Goal: Transaction & Acquisition: Purchase product/service

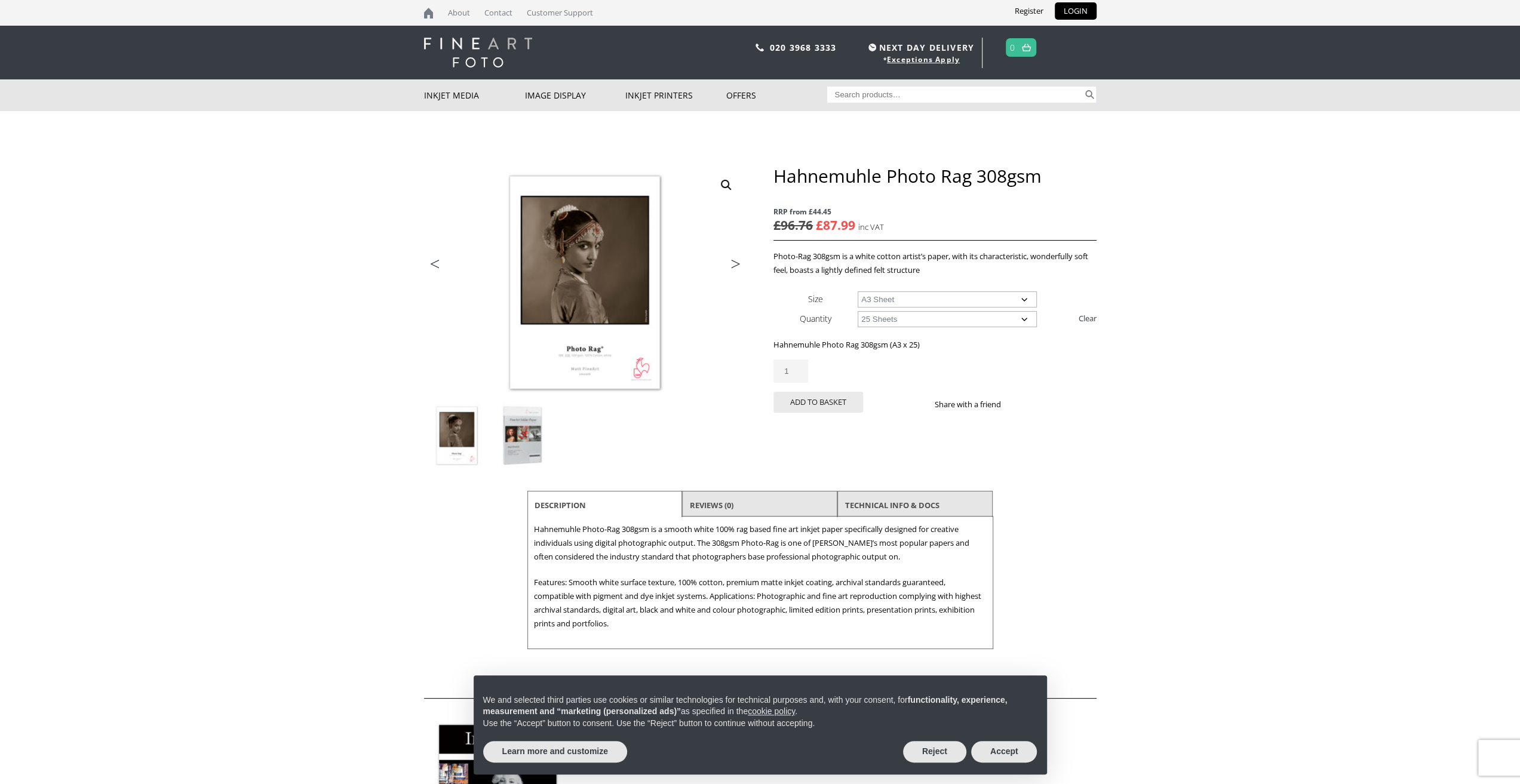
click at [514, 440] on img at bounding box center [522, 435] width 65 height 65
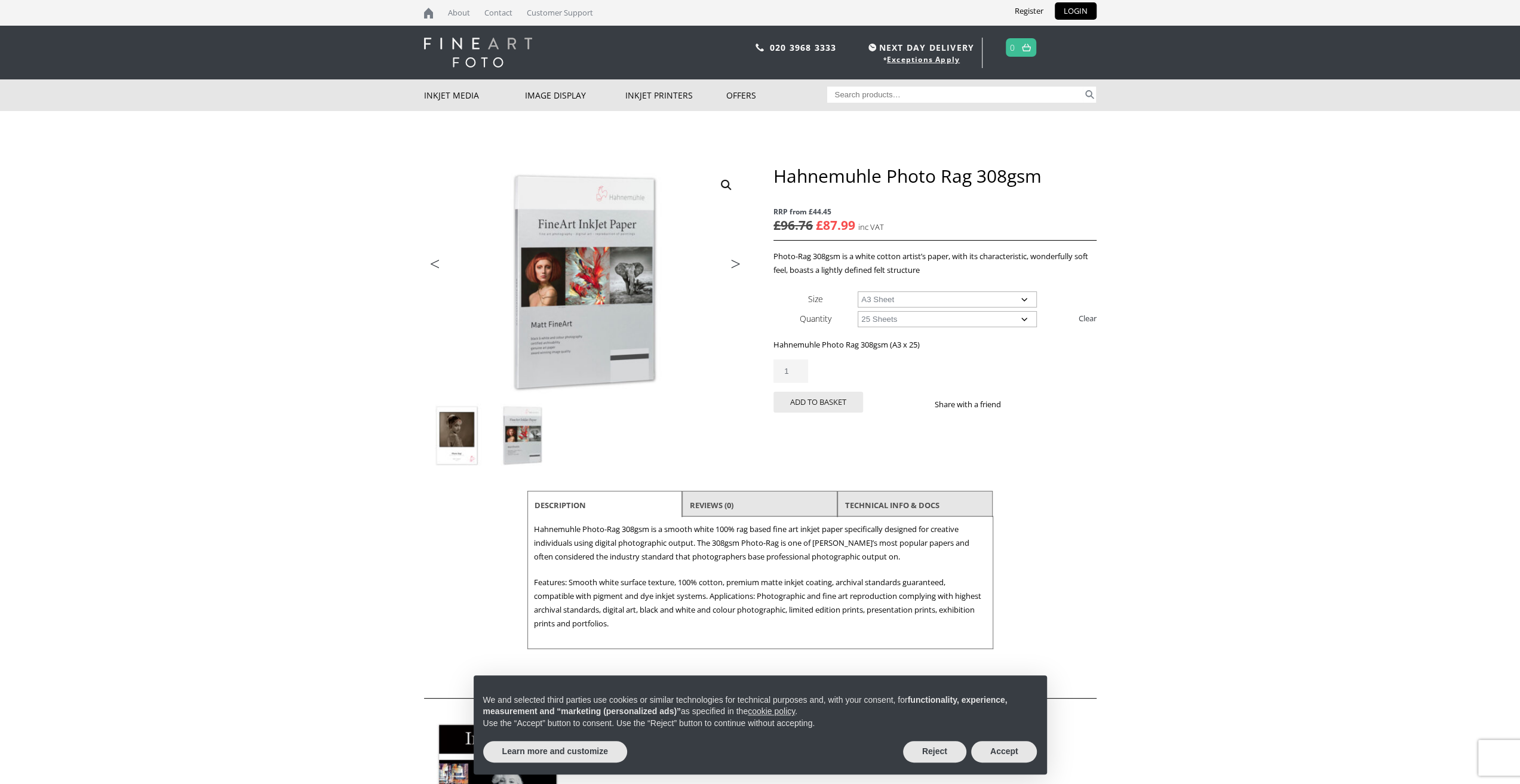
click at [480, 425] on img at bounding box center [457, 435] width 65 height 65
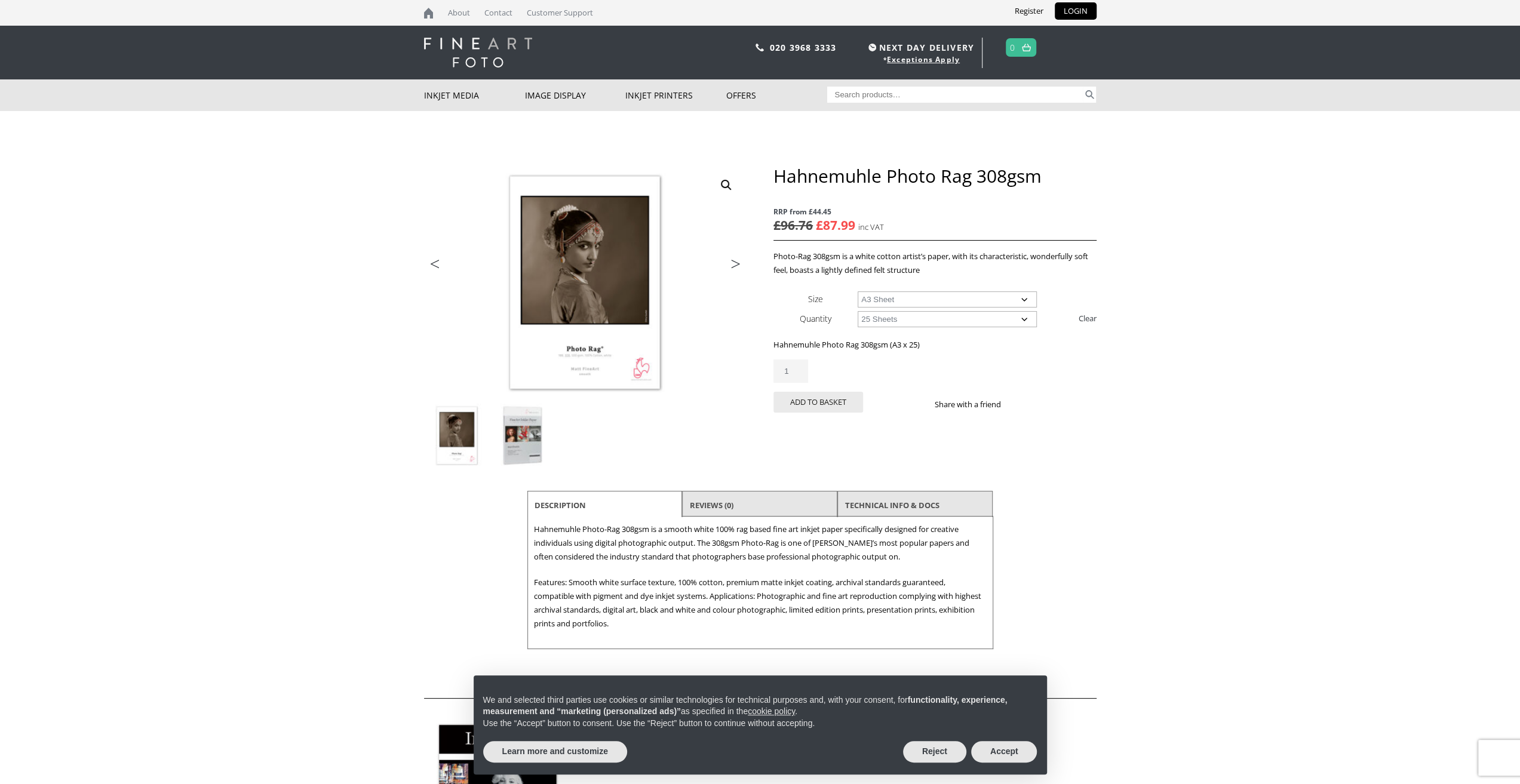
click at [515, 430] on img at bounding box center [522, 435] width 65 height 65
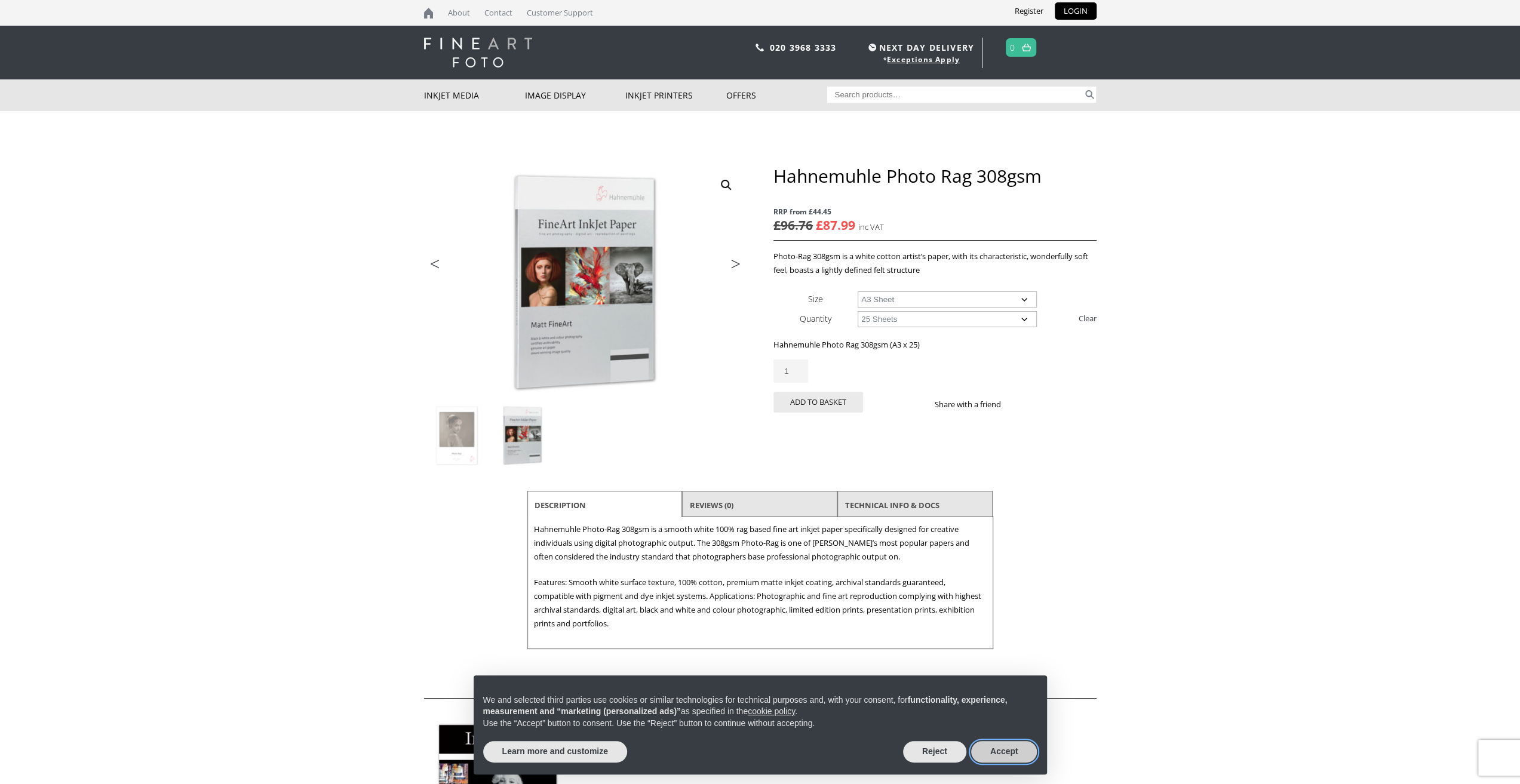
click at [980, 754] on button "Accept" at bounding box center [1004, 752] width 67 height 21
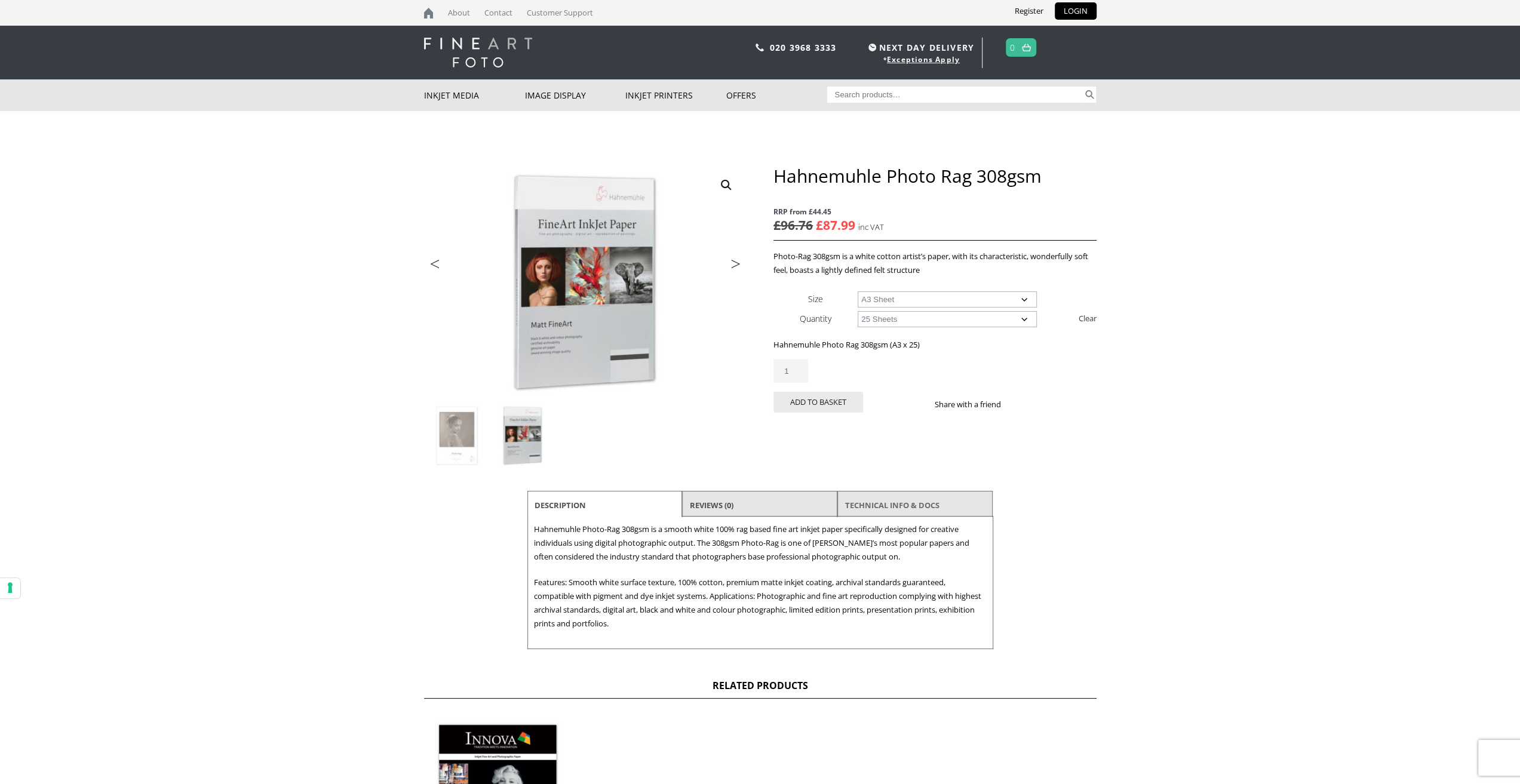
click at [898, 497] on link "TECHNICAL INFO & DOCS" at bounding box center [892, 505] width 95 height 21
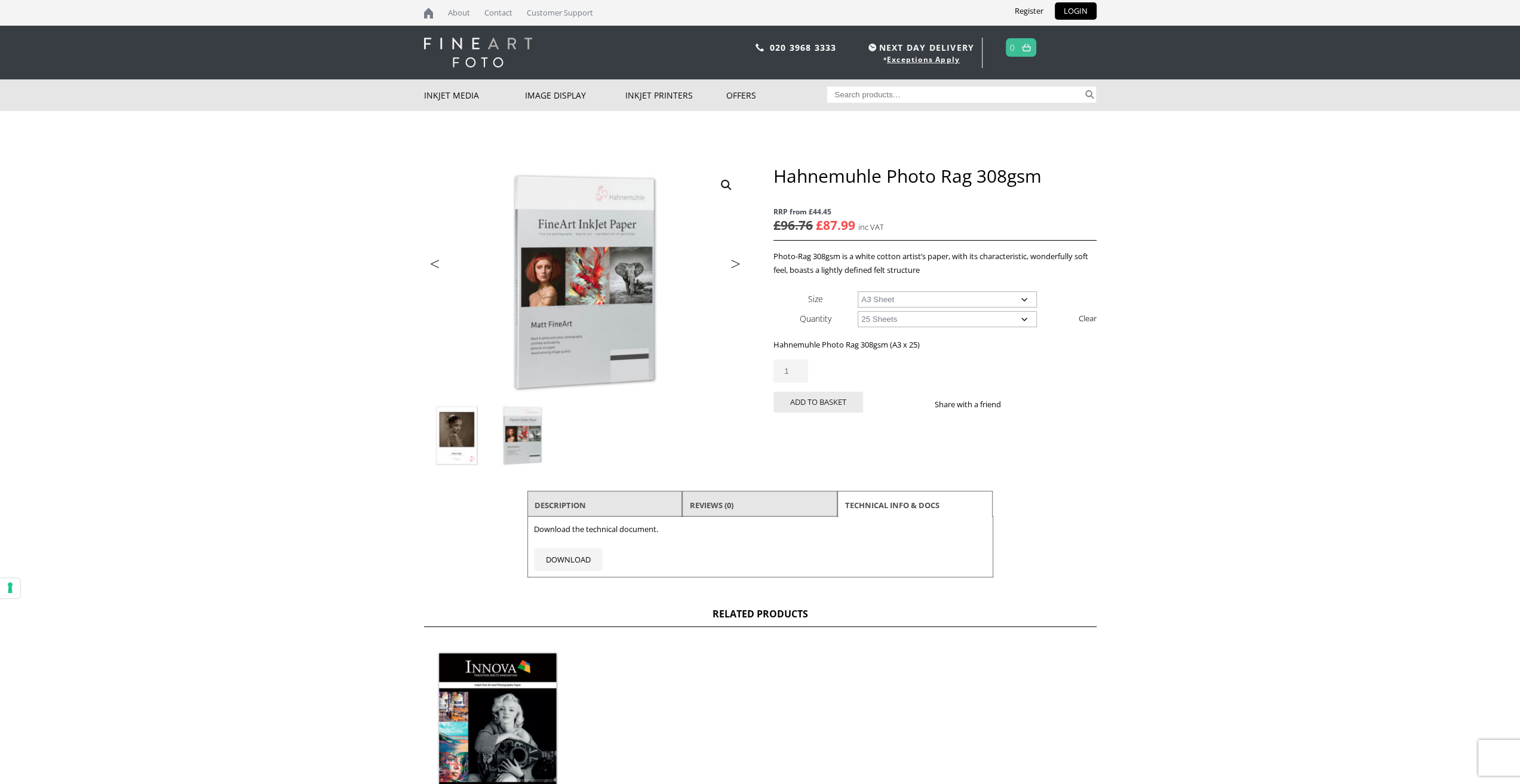
click at [444, 439] on img at bounding box center [457, 435] width 65 height 65
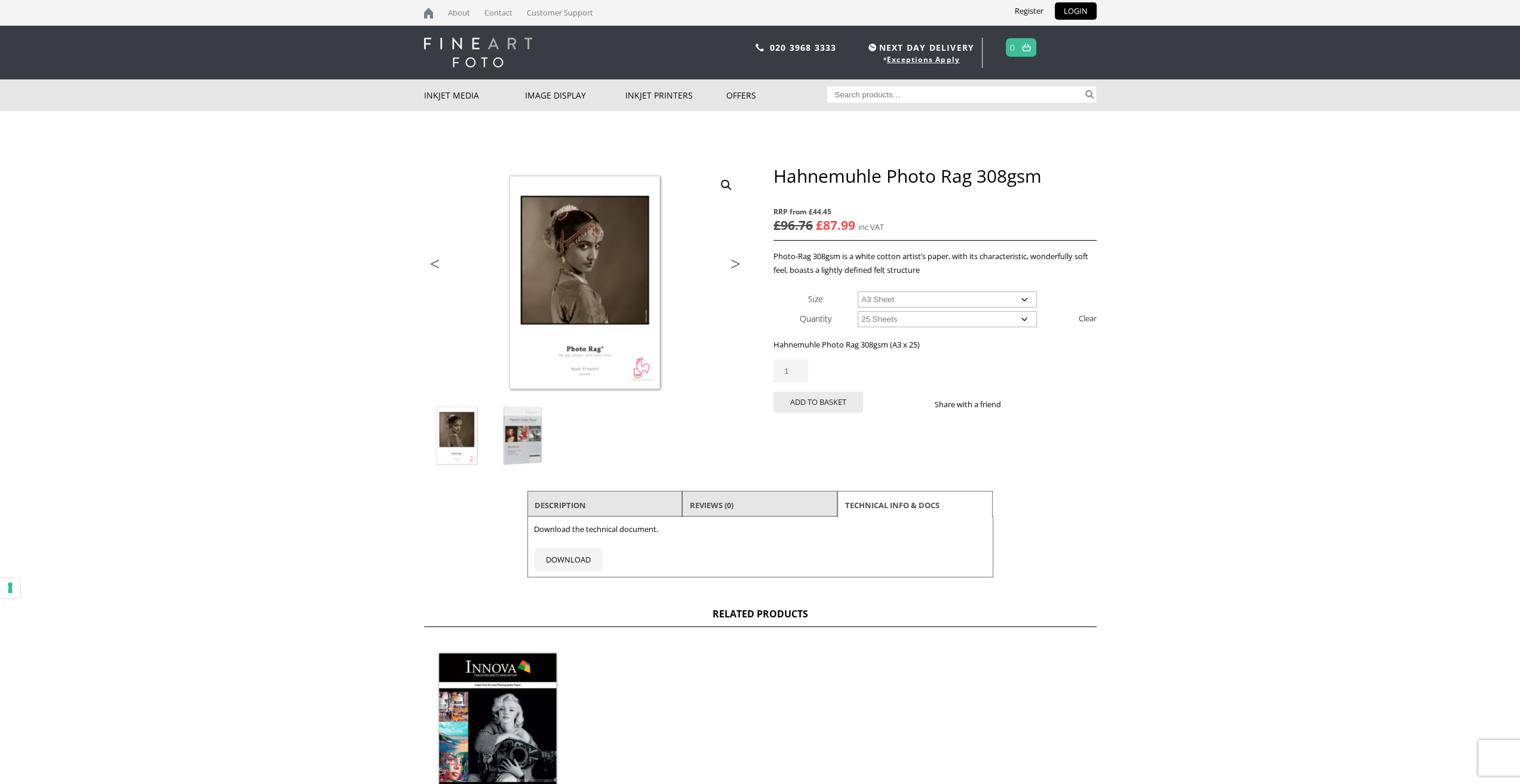
click at [516, 437] on img at bounding box center [522, 435] width 65 height 65
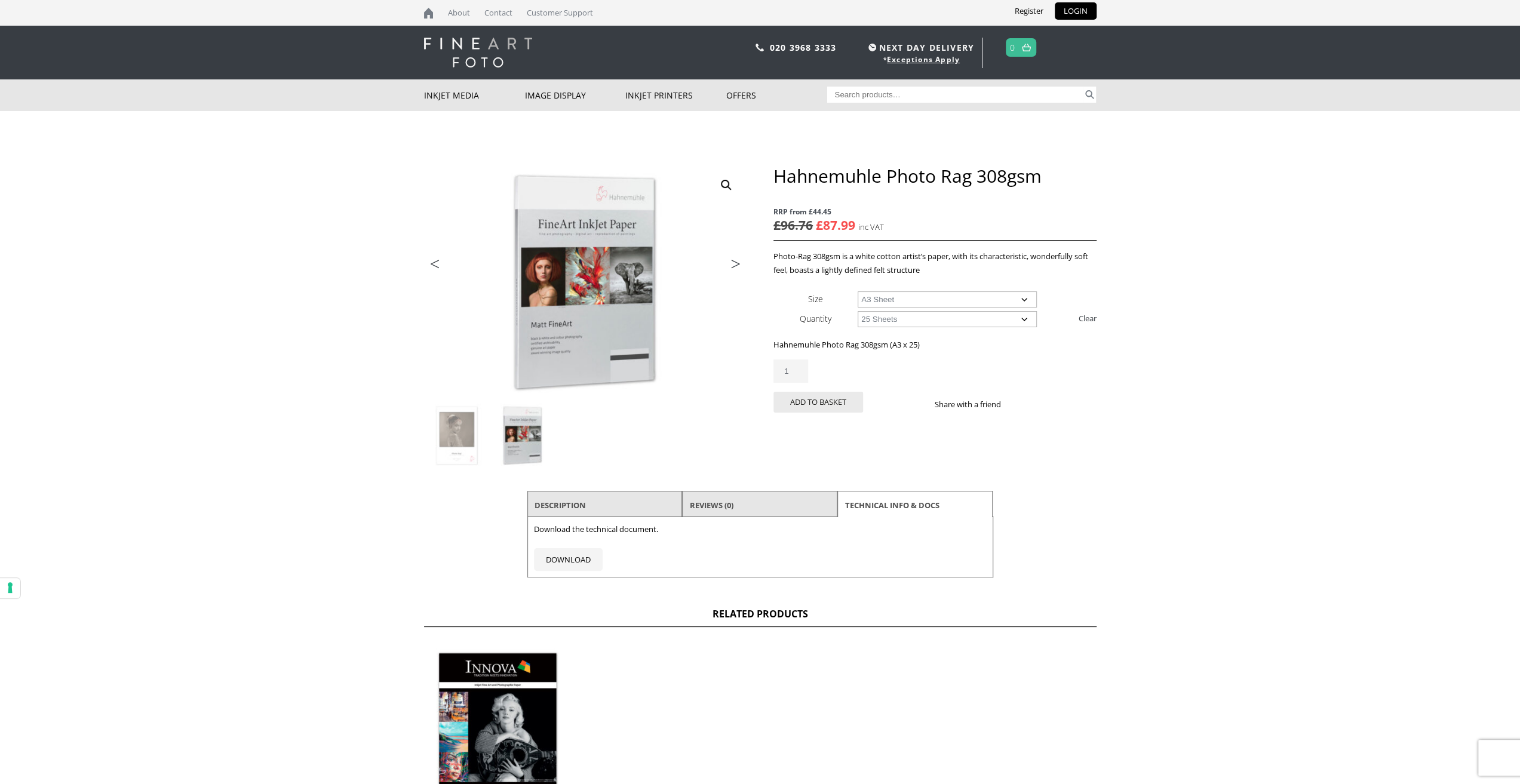
click at [620, 512] on li "Description" at bounding box center [605, 505] width 155 height 29
click at [552, 497] on link "Description" at bounding box center [560, 505] width 51 height 21
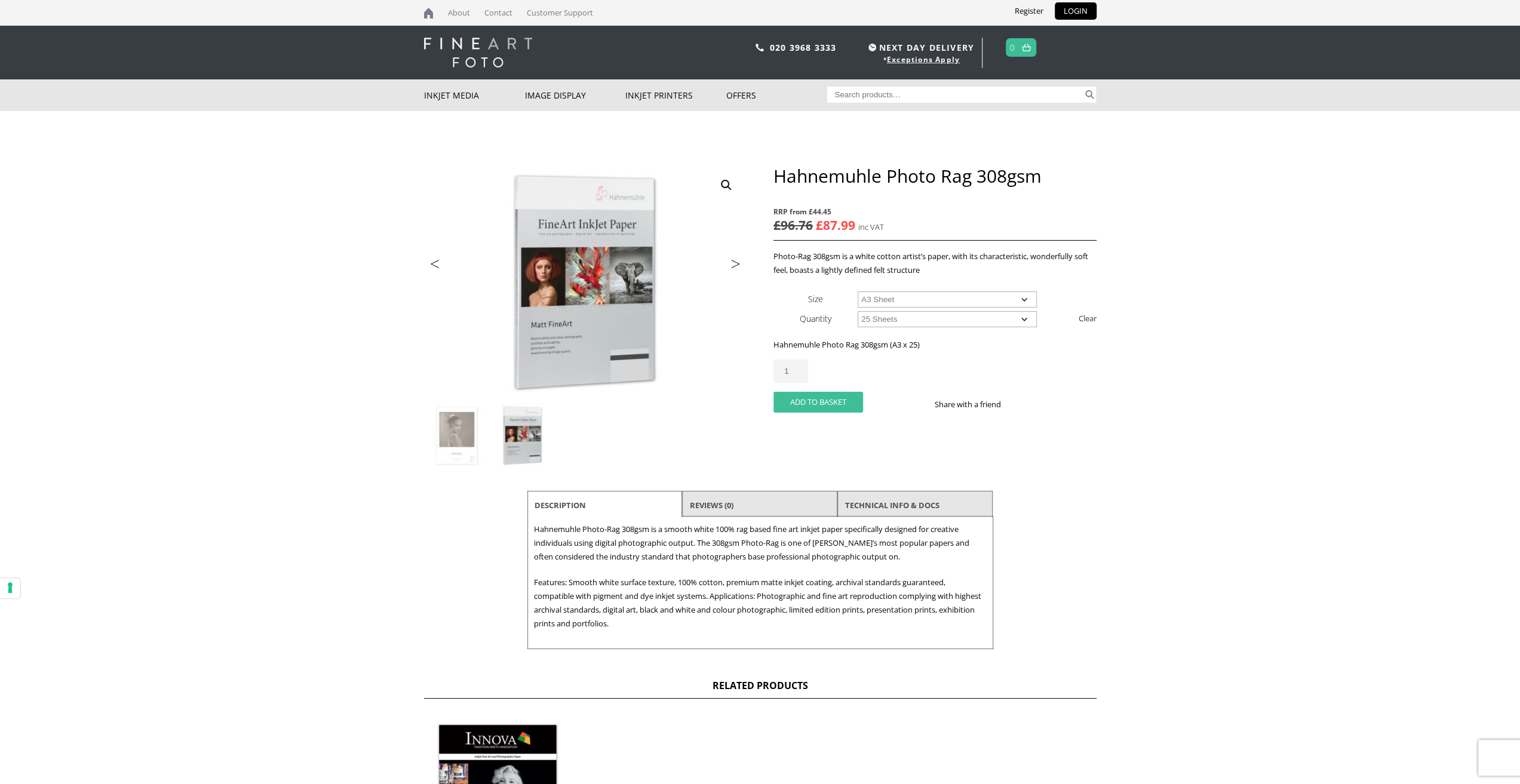
click at [828, 406] on button "Add to basket" at bounding box center [818, 403] width 90 height 21
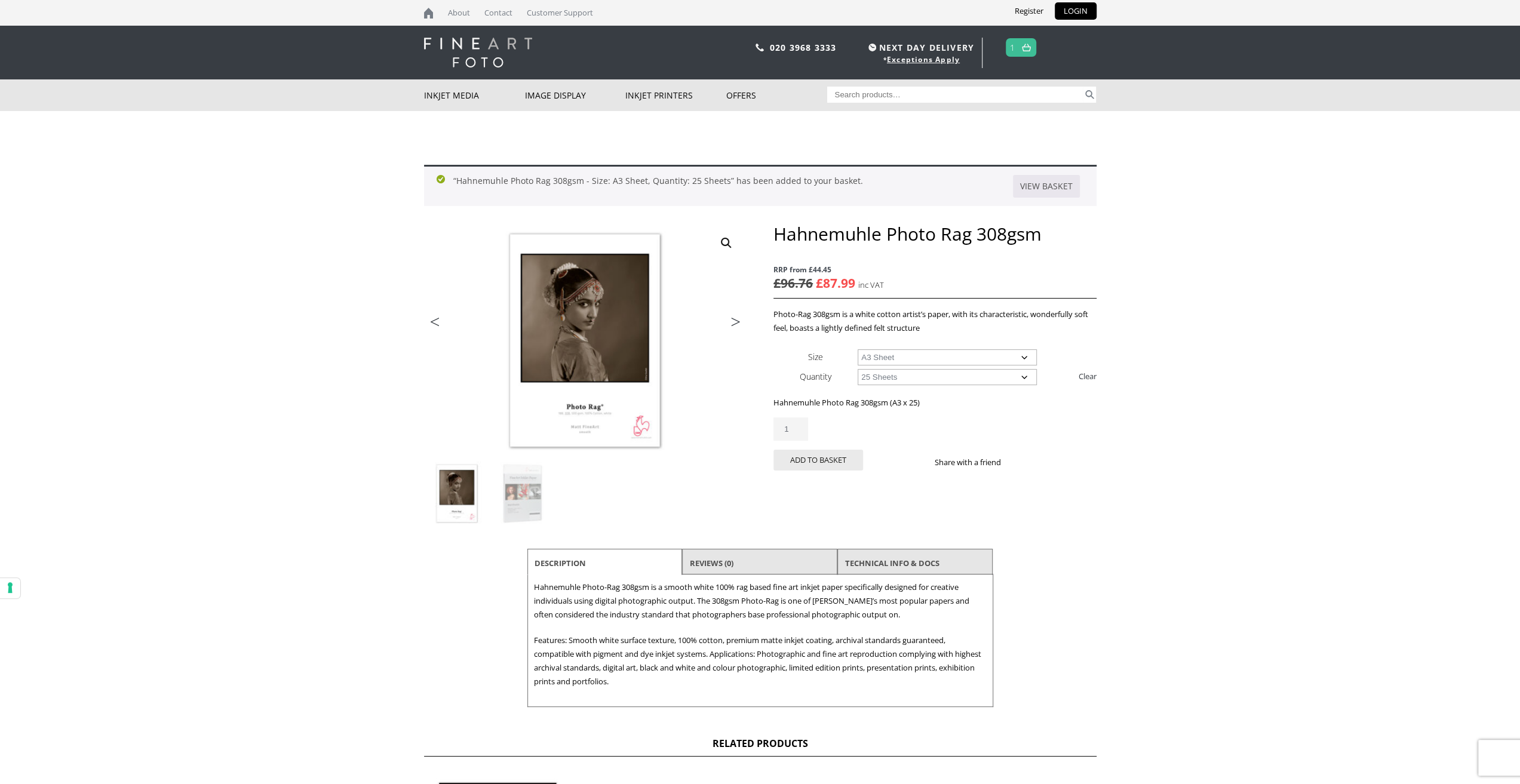
click at [904, 362] on select "Choose an option A4 Sheet A3 Sheet A3+ Sheet A2 Sheet" at bounding box center [947, 357] width 180 height 16
click at [858, 350] on select "Choose an option A4 Sheet A3 Sheet A3+ Sheet A2 Sheet" at bounding box center [947, 357] width 180 height 16
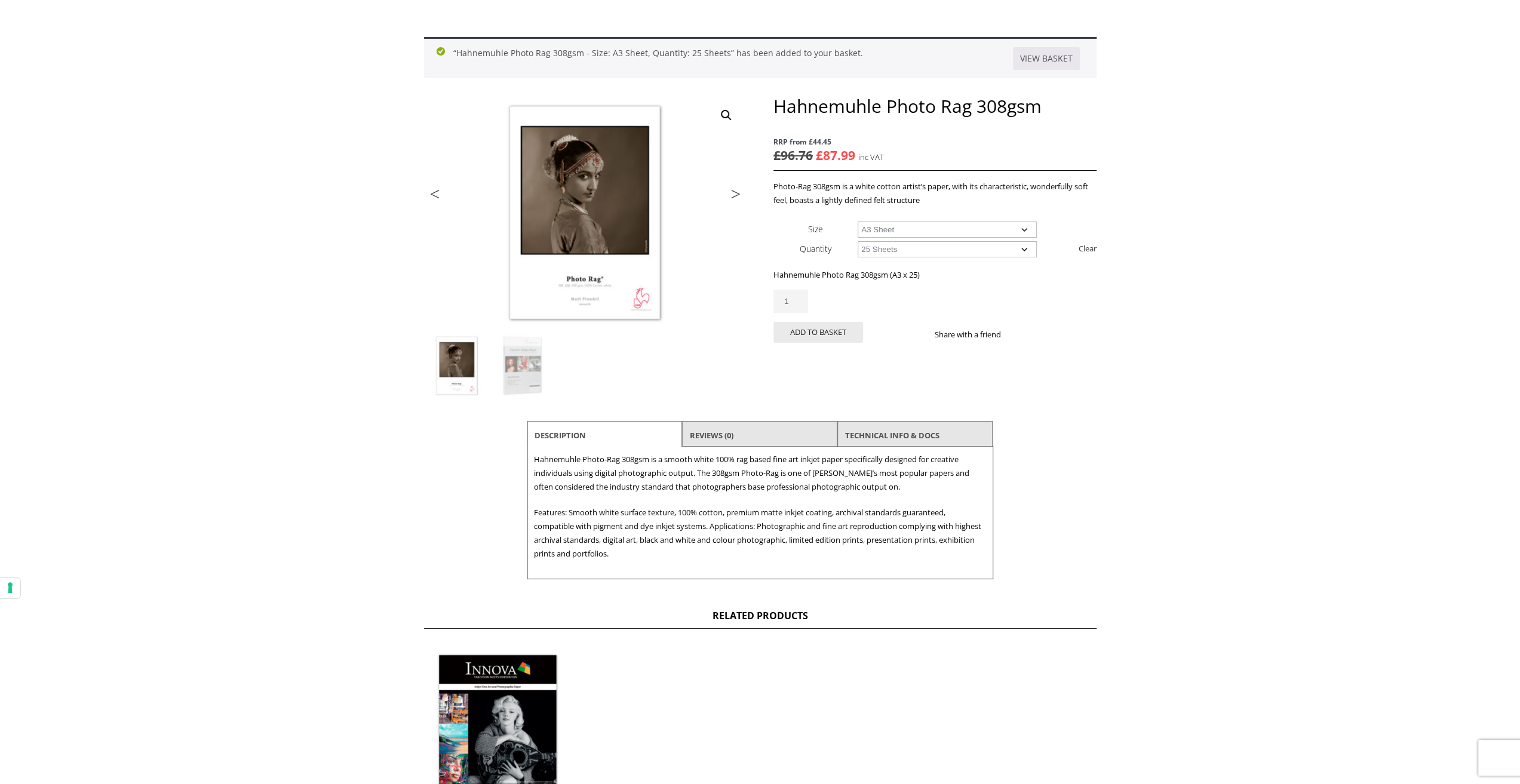
scroll to position [298, 0]
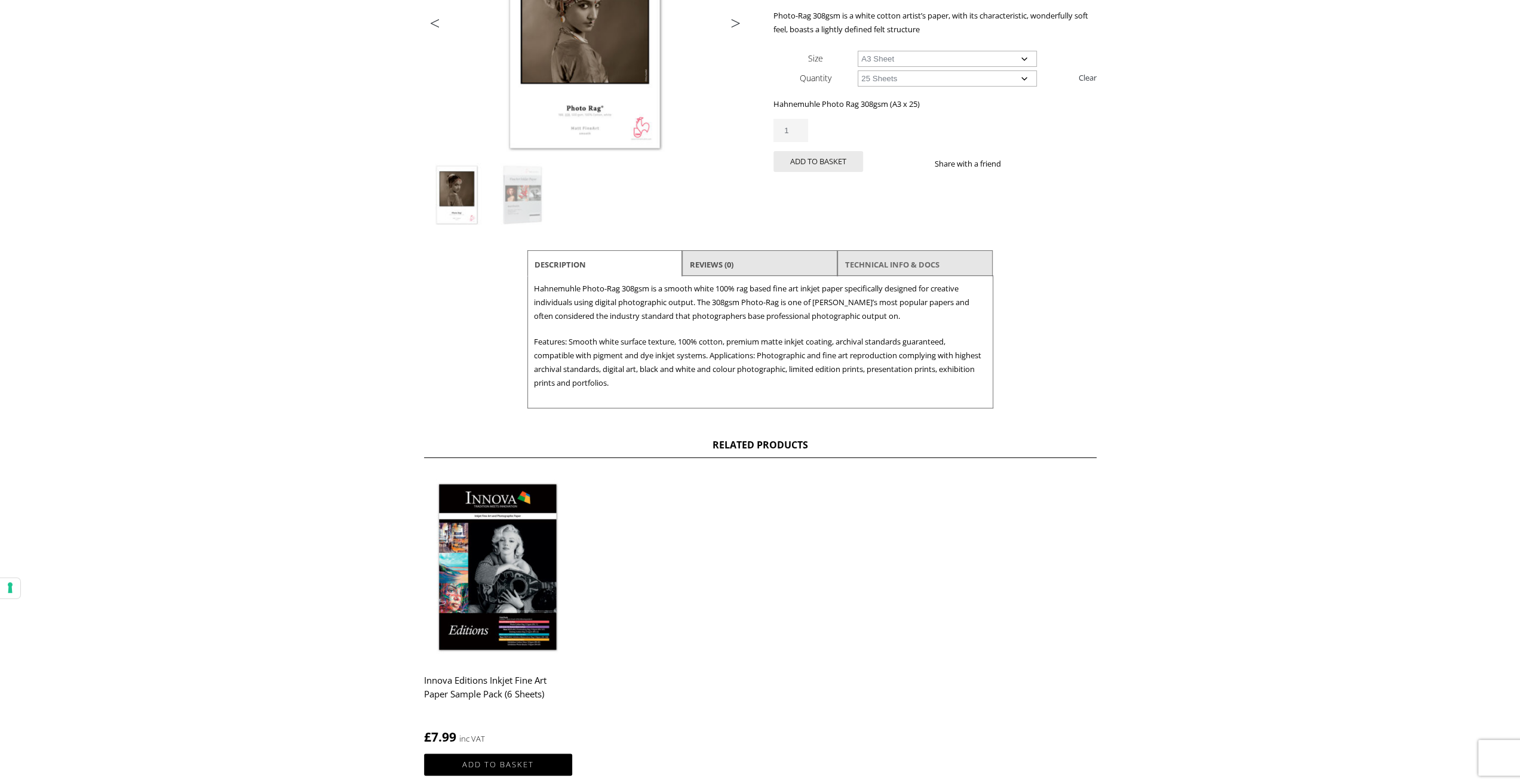
click at [860, 261] on link "TECHNICAL INFO & DOCS" at bounding box center [892, 265] width 95 height 21
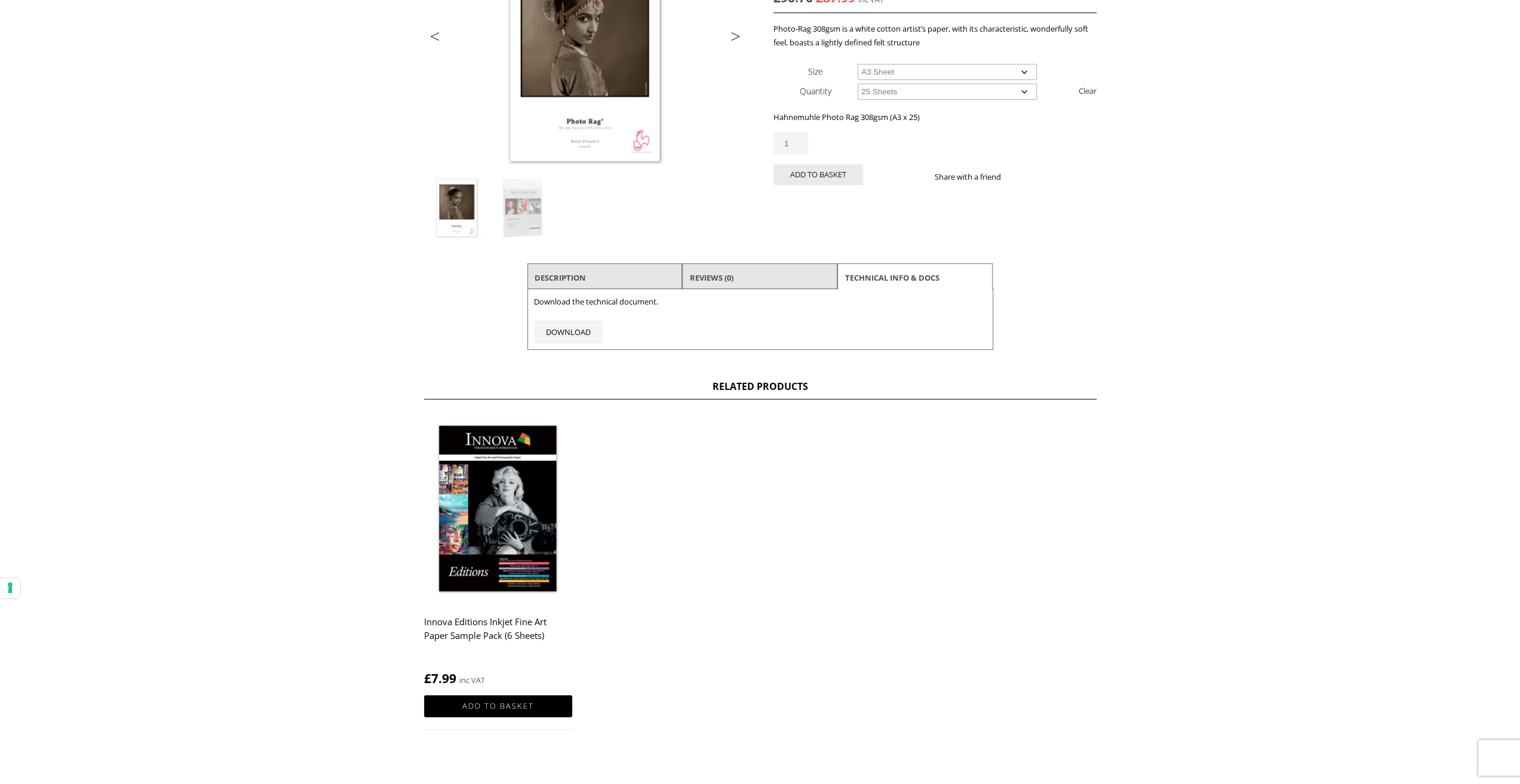
scroll to position [238, 0]
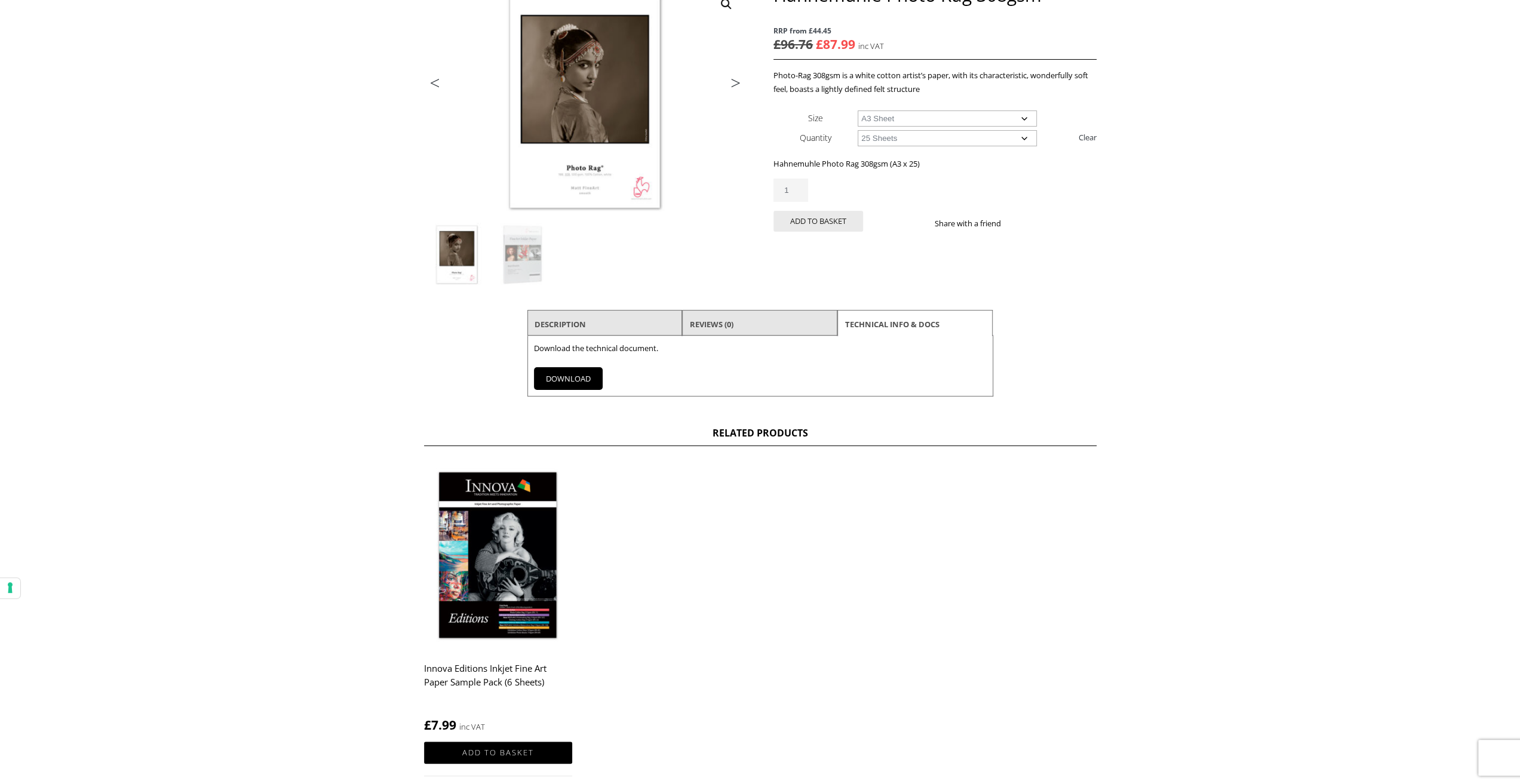
drag, startPoint x: 580, startPoint y: 378, endPoint x: 559, endPoint y: 374, distance: 21.4
click at [559, 374] on link "DOWNLOAD" at bounding box center [568, 378] width 69 height 23
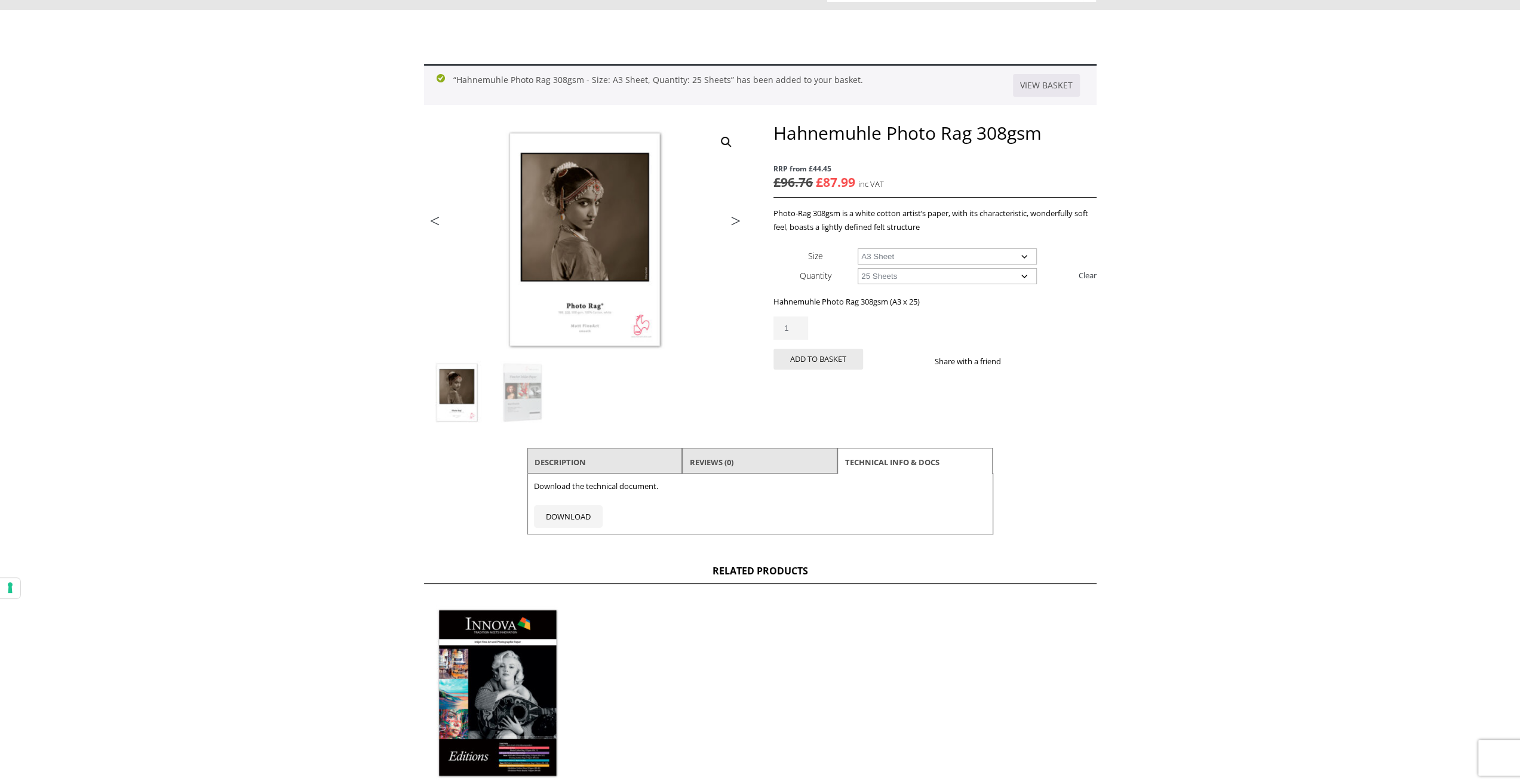
scroll to position [0, 0]
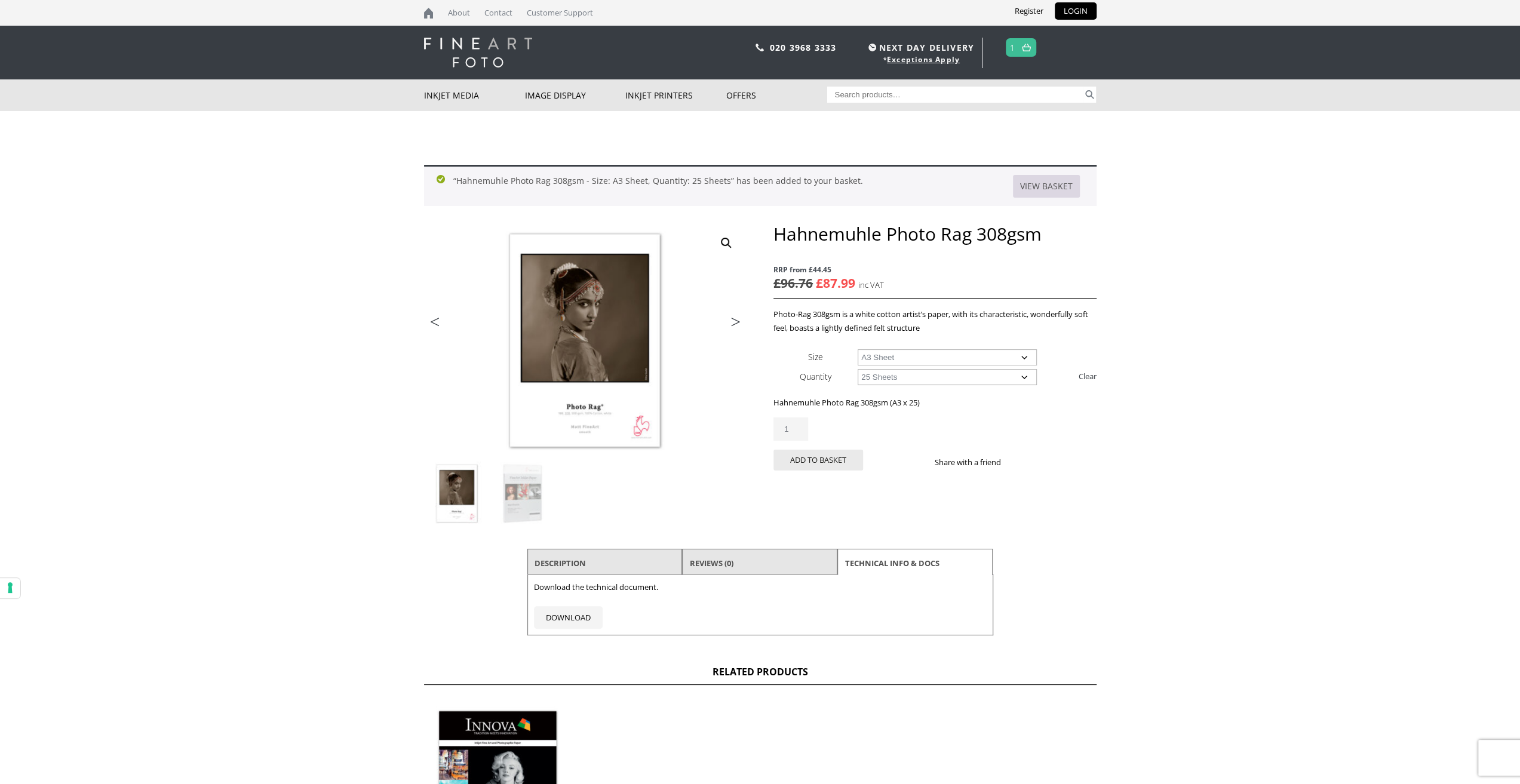
click at [1054, 189] on link "View basket" at bounding box center [1046, 186] width 67 height 23
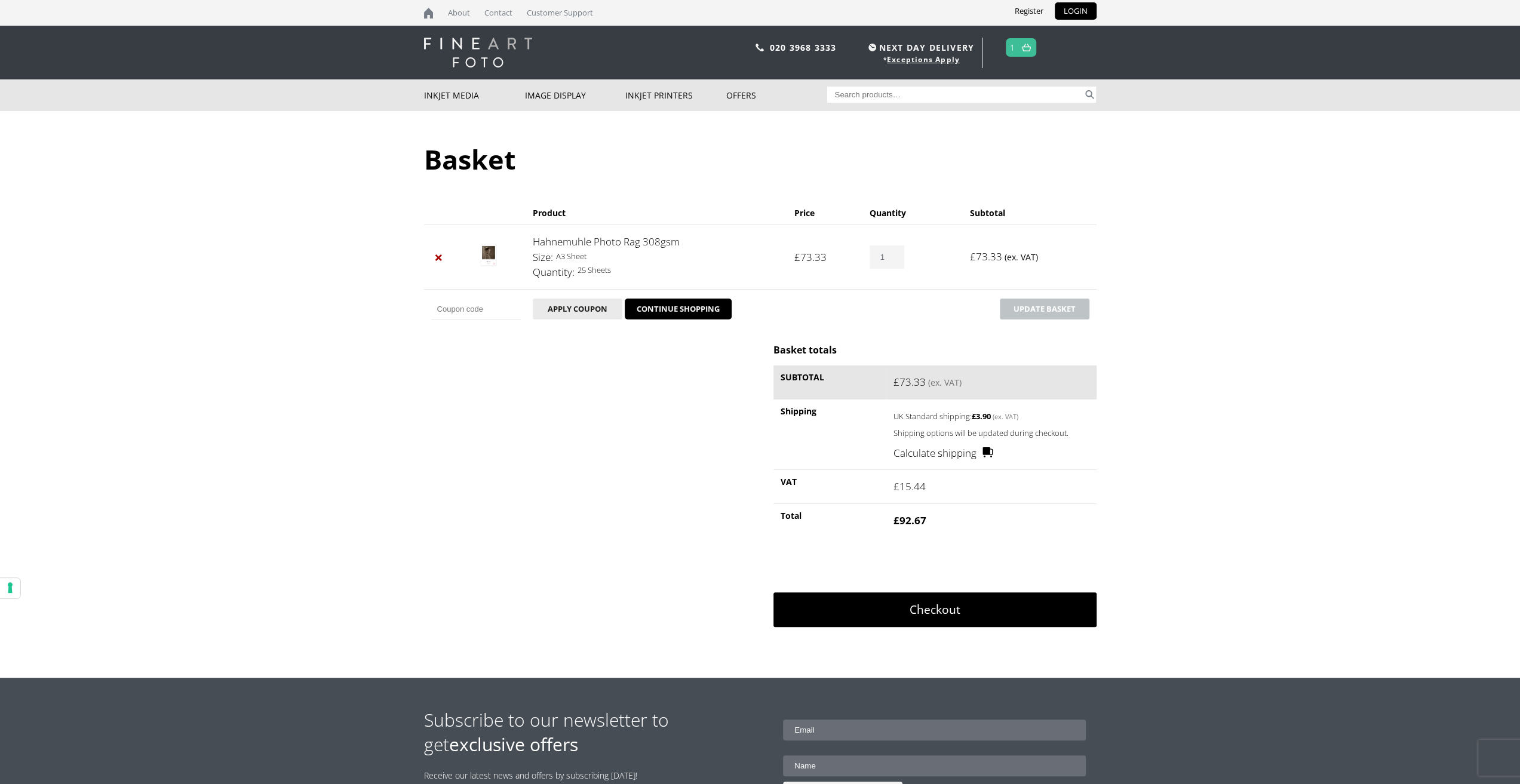
click at [948, 610] on link "Checkout" at bounding box center [935, 610] width 323 height 35
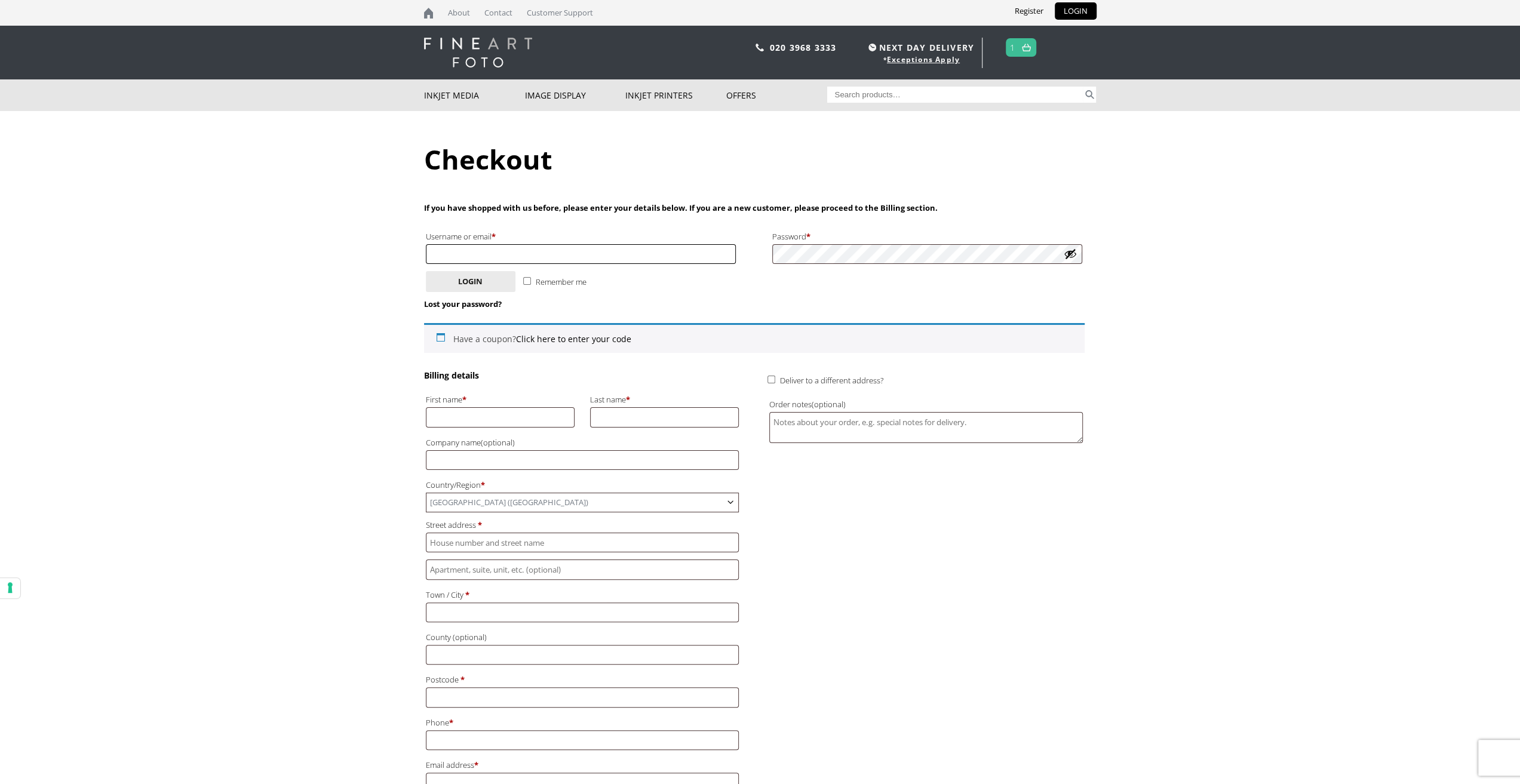
click at [503, 257] on input "Username or email * Required" at bounding box center [581, 254] width 311 height 19
type input "davidmckinney1916@outlook.com"
type input "David"
type input "McKinney"
type input "17 Leighinmohr Avenue"
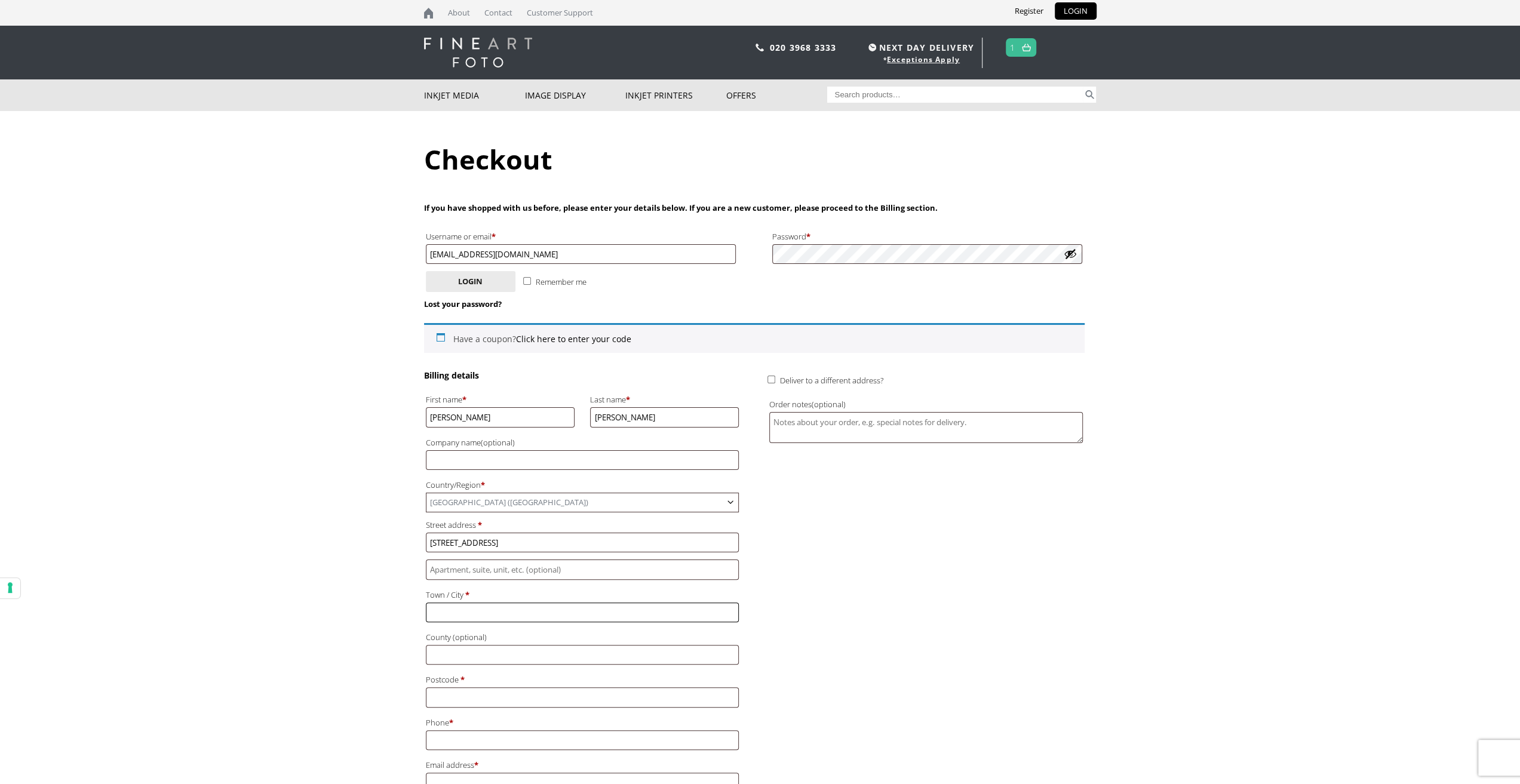
type input "Ballymena"
type input "County Antrim"
type input "BT42 2AT"
type input "+447834531326"
click at [455, 462] on input "Company name (optional)" at bounding box center [582, 460] width 314 height 19
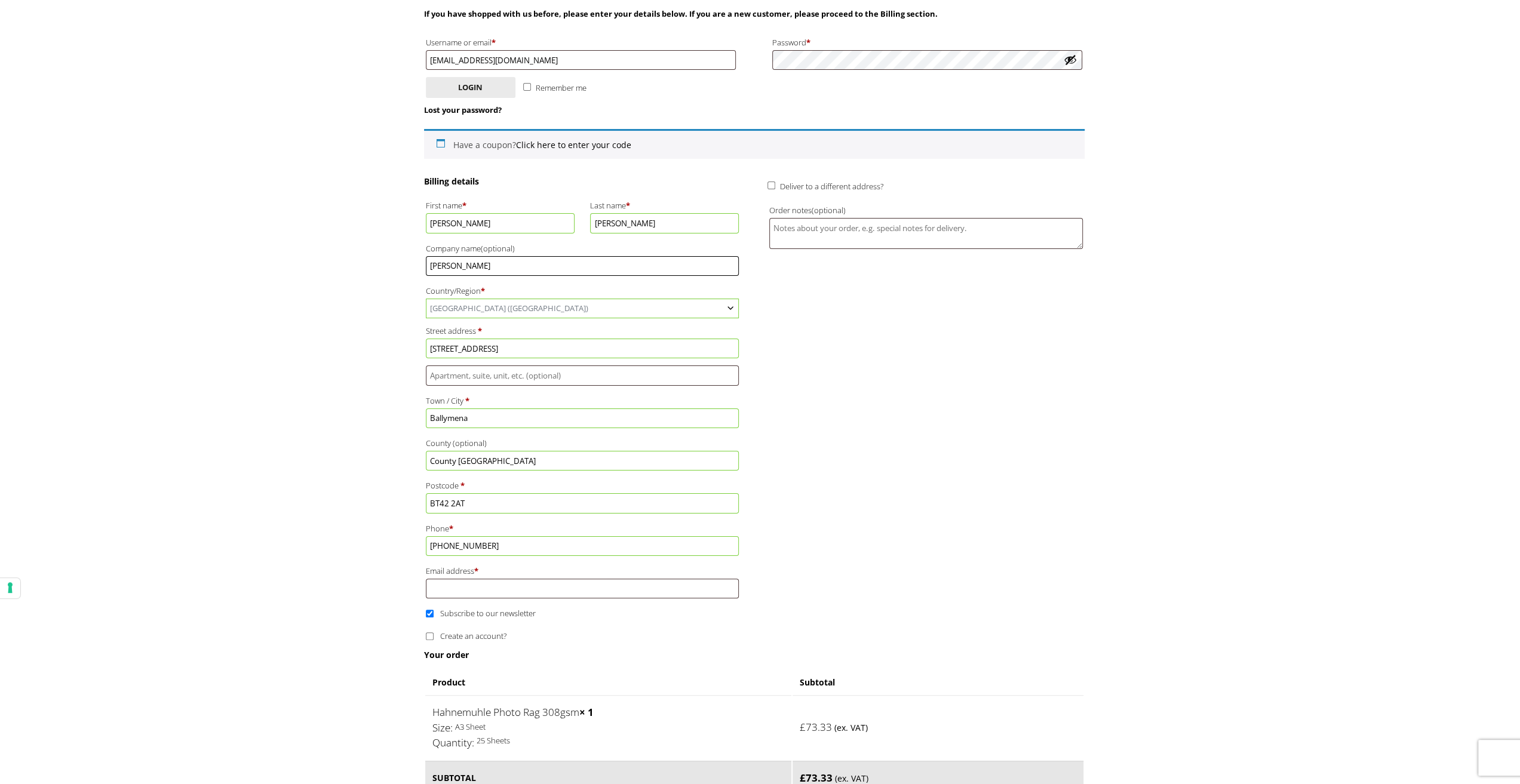
scroll to position [180, 0]
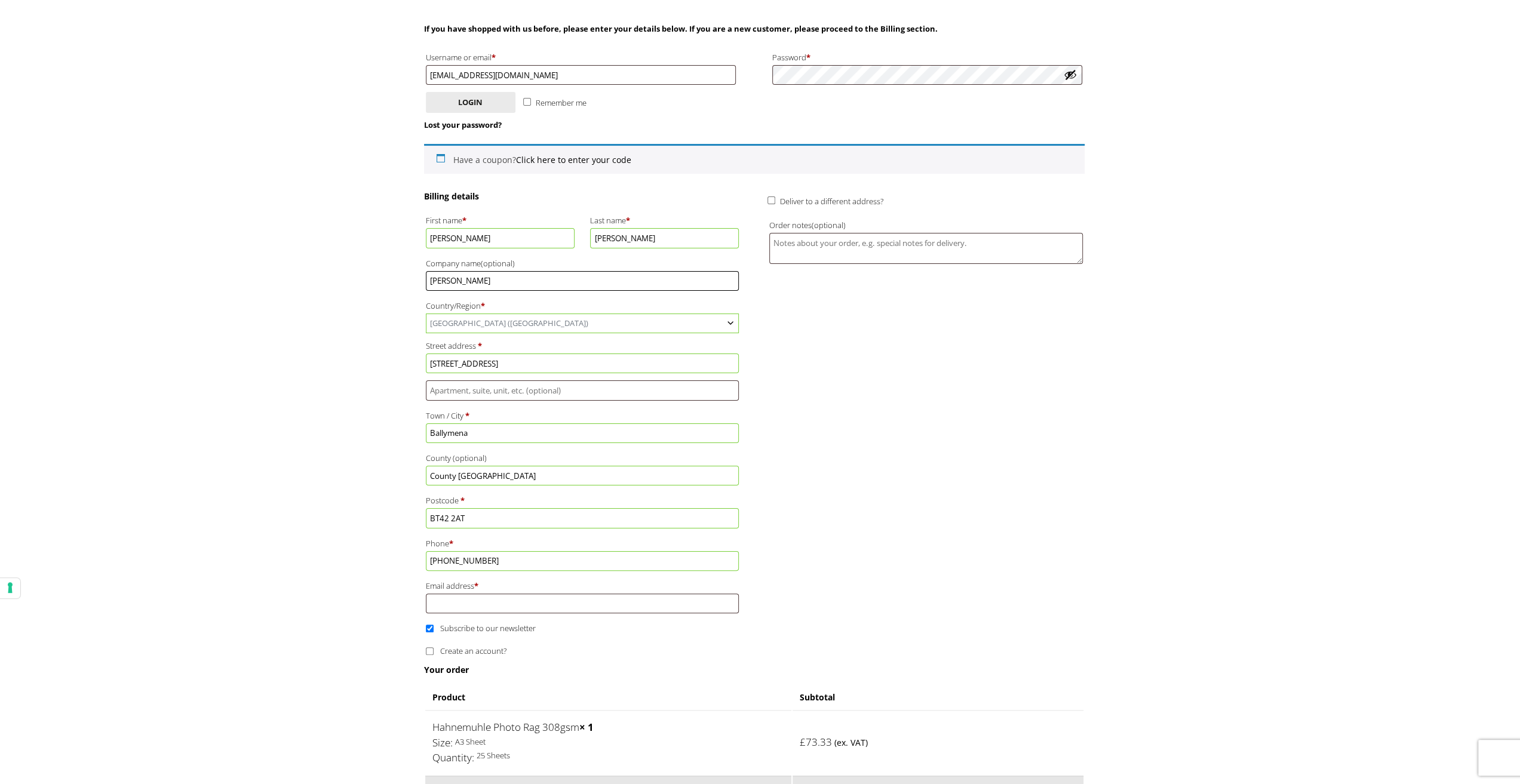
type input "McKinneys"
click at [469, 599] on input "Email address *" at bounding box center [582, 603] width 314 height 19
click at [460, 599] on input "Email address *" at bounding box center [582, 603] width 314 height 19
type input "[EMAIL_ADDRESS][DOMAIN_NAME]"
click at [428, 625] on input "Subscribe to our newsletter" at bounding box center [430, 629] width 8 height 8
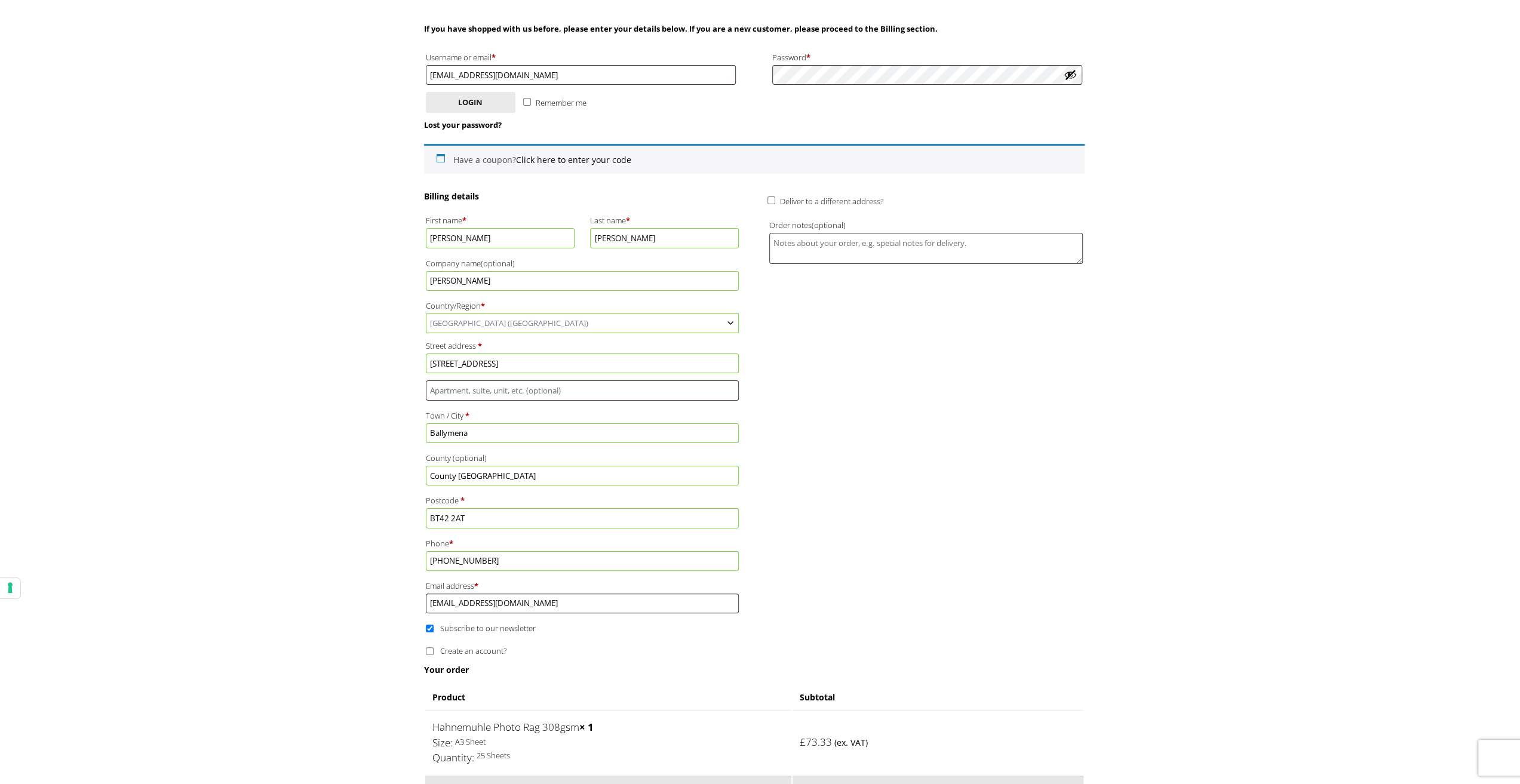
checkbox input "false"
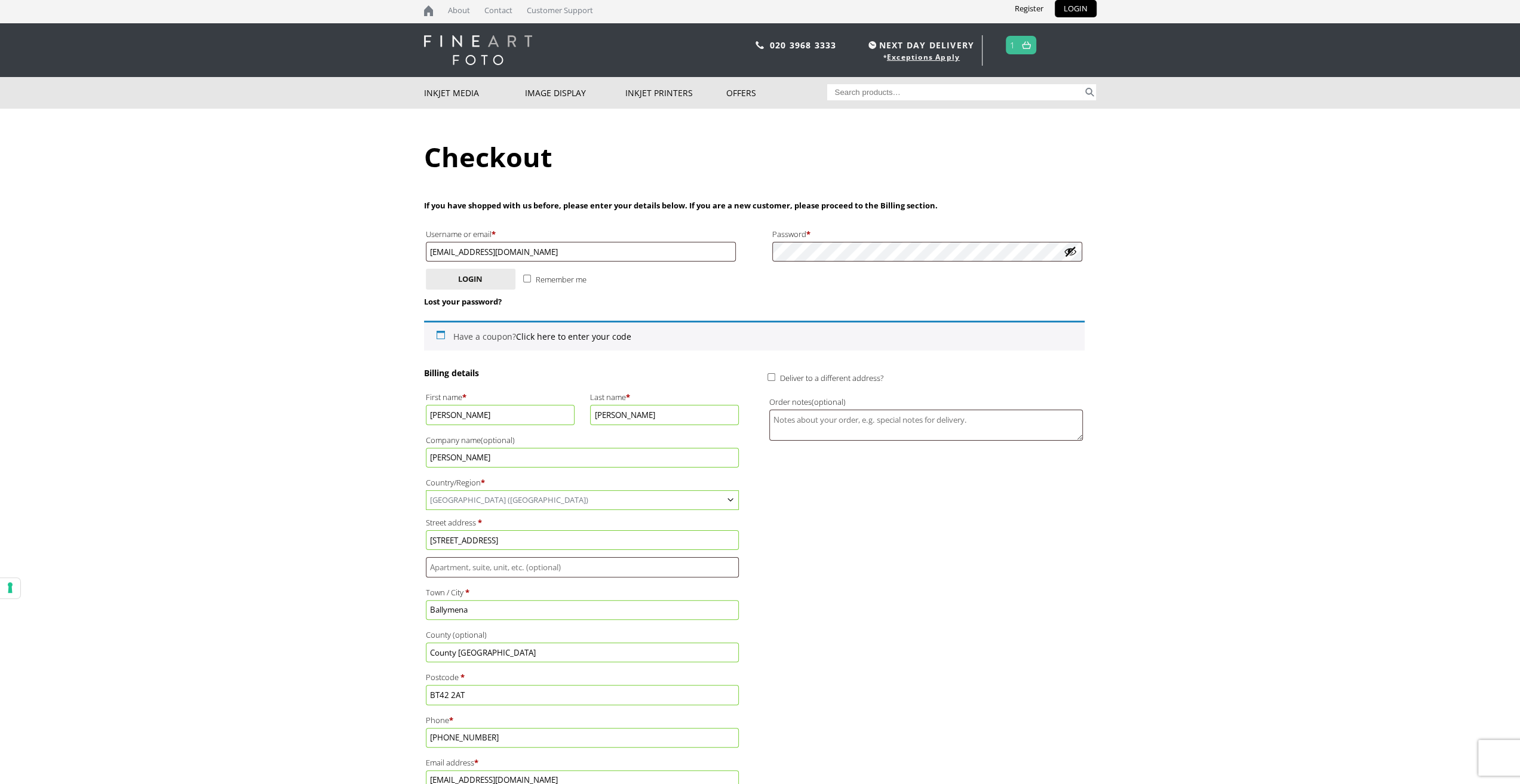
scroll to position [0, 0]
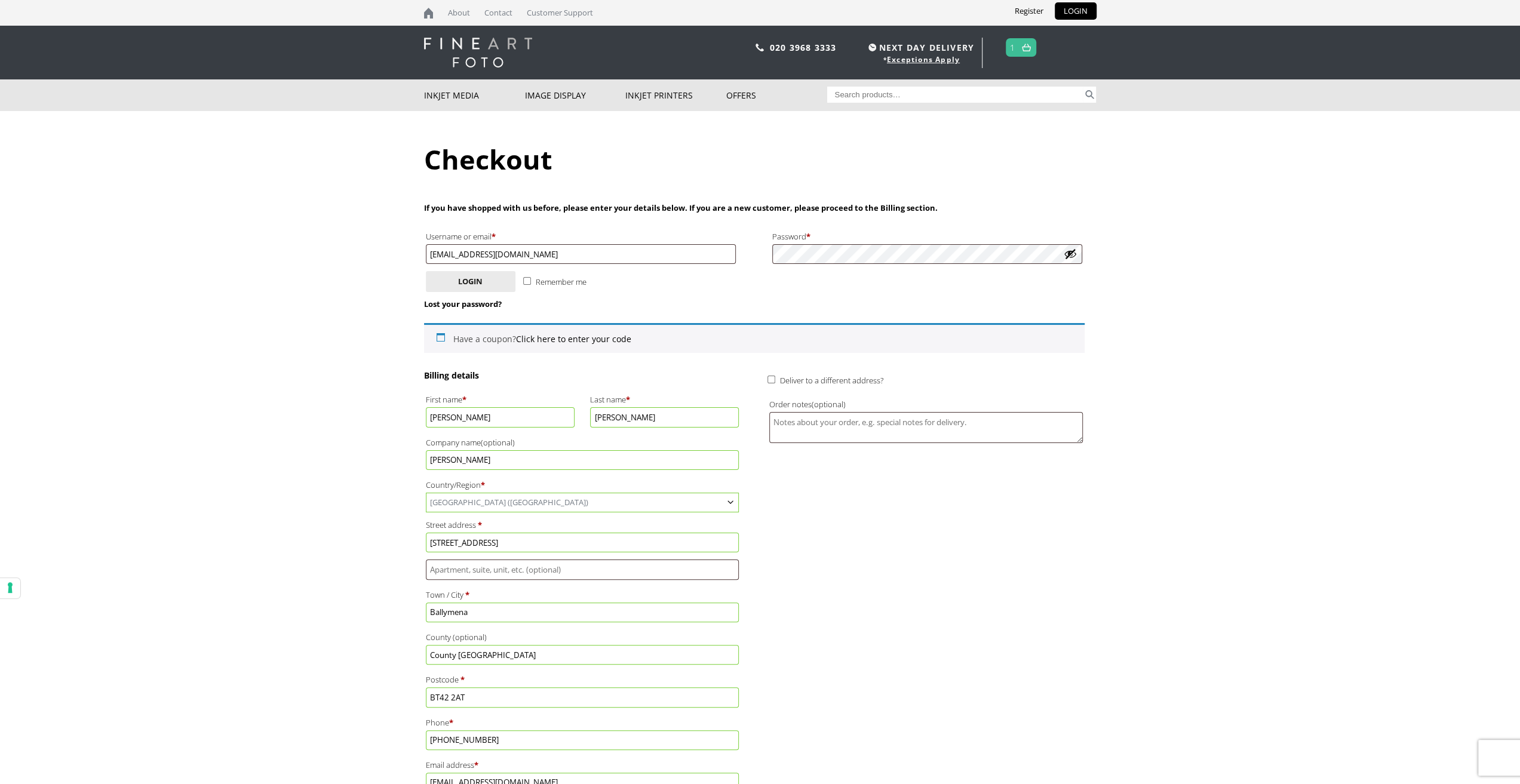
click at [1069, 255] on button "Show password" at bounding box center [1071, 254] width 14 height 14
click at [871, 303] on p "Lost your password?" at bounding box center [754, 304] width 661 height 14
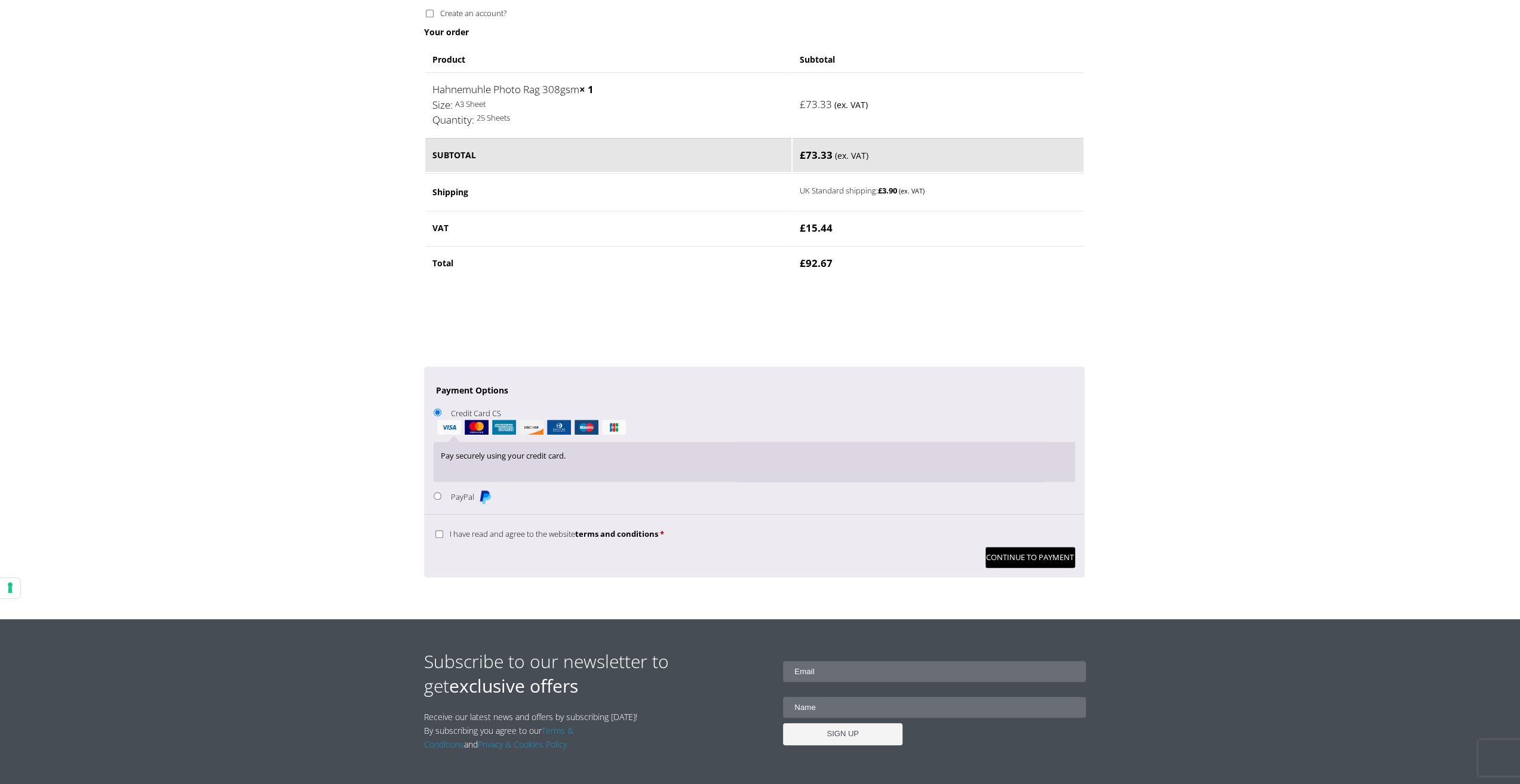
scroll to position [836, 0]
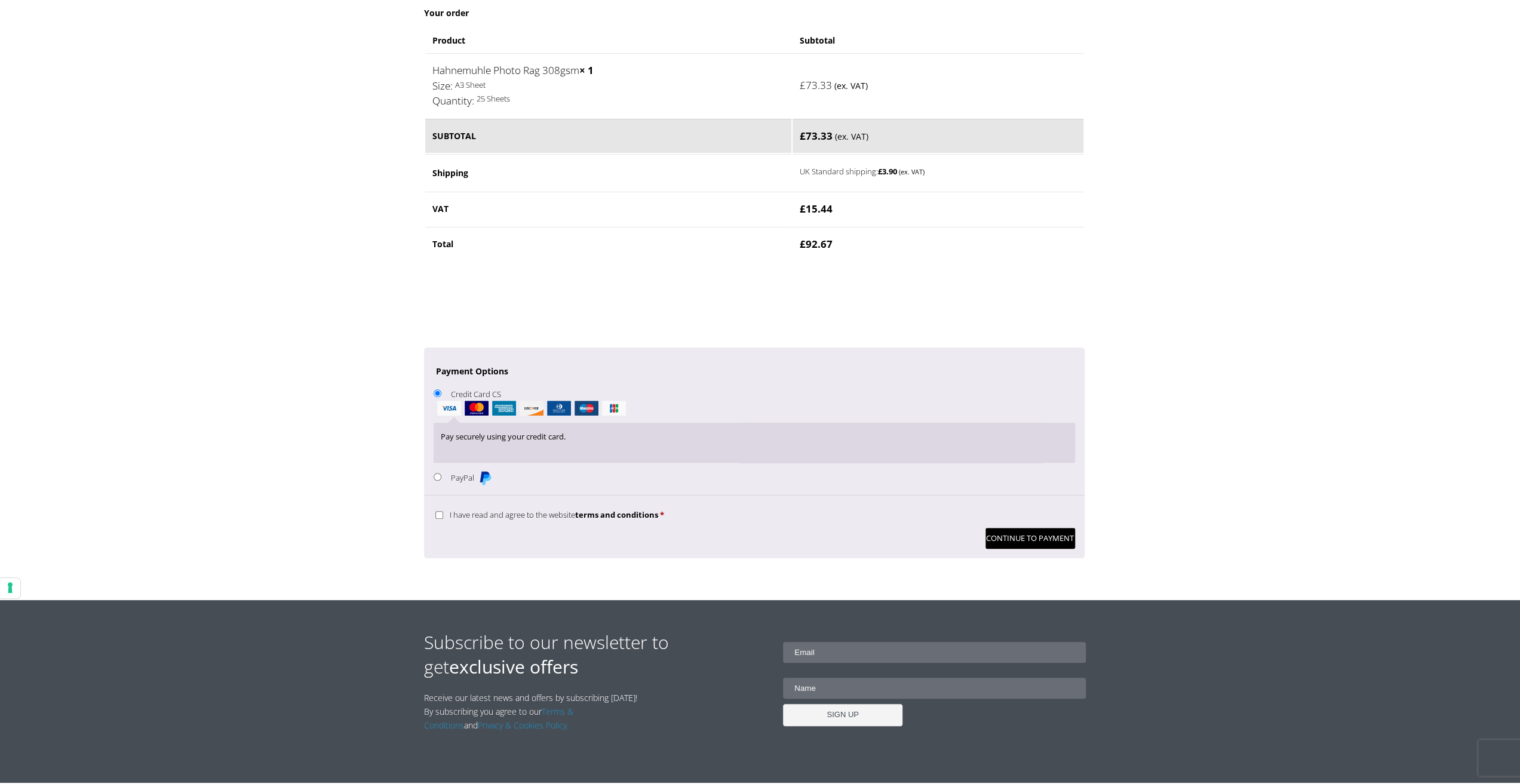
click at [468, 404] on img "Checkout" at bounding box center [476, 407] width 24 height 14
click at [441, 397] on input "Credit Card CS" at bounding box center [437, 393] width 8 height 8
click at [1031, 531] on button "Continue to Payment" at bounding box center [1030, 539] width 90 height 21
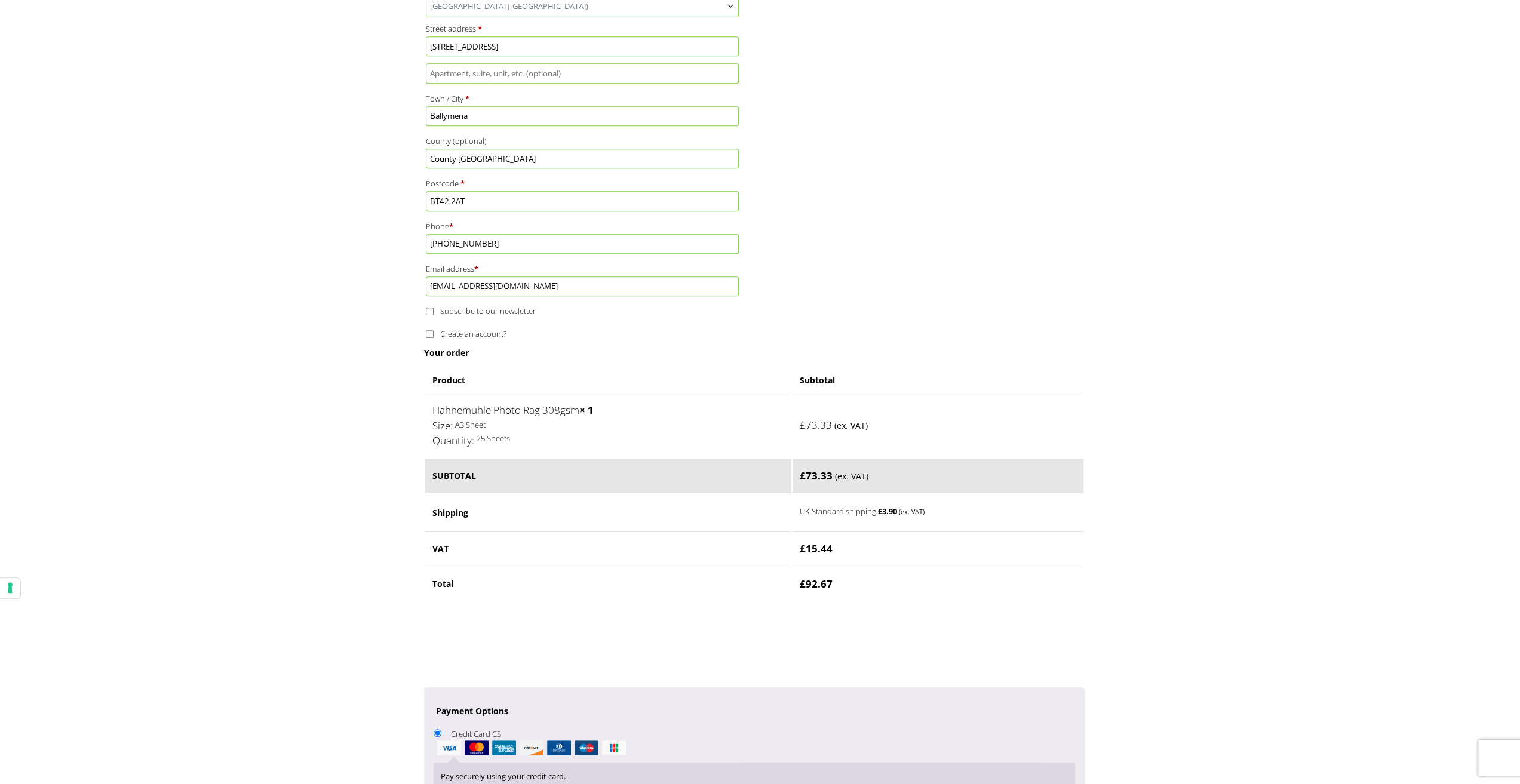
scroll to position [727, 0]
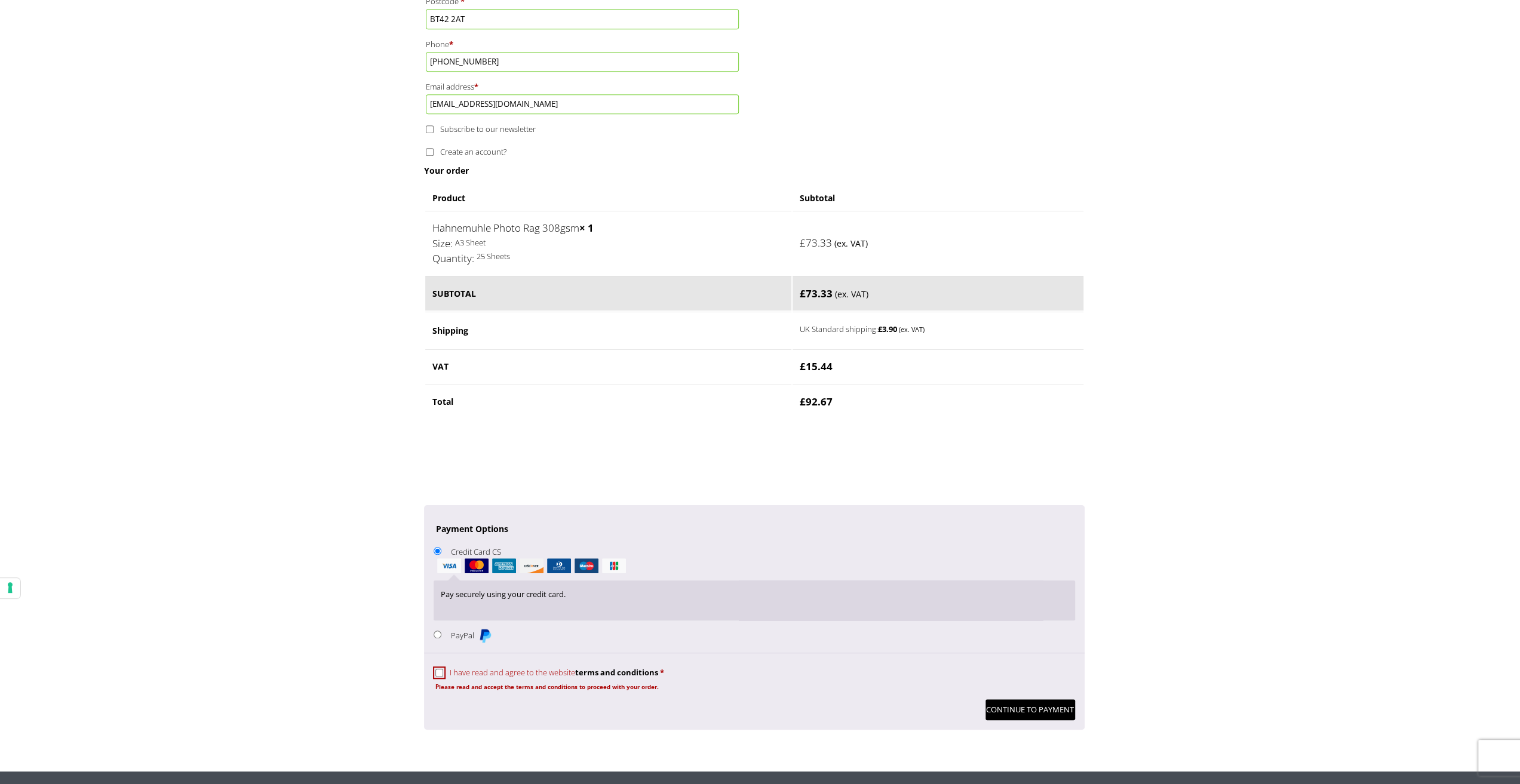
click at [441, 669] on input "I have read and agree to the website terms and conditions *" at bounding box center [439, 673] width 8 height 8
checkbox input "true"
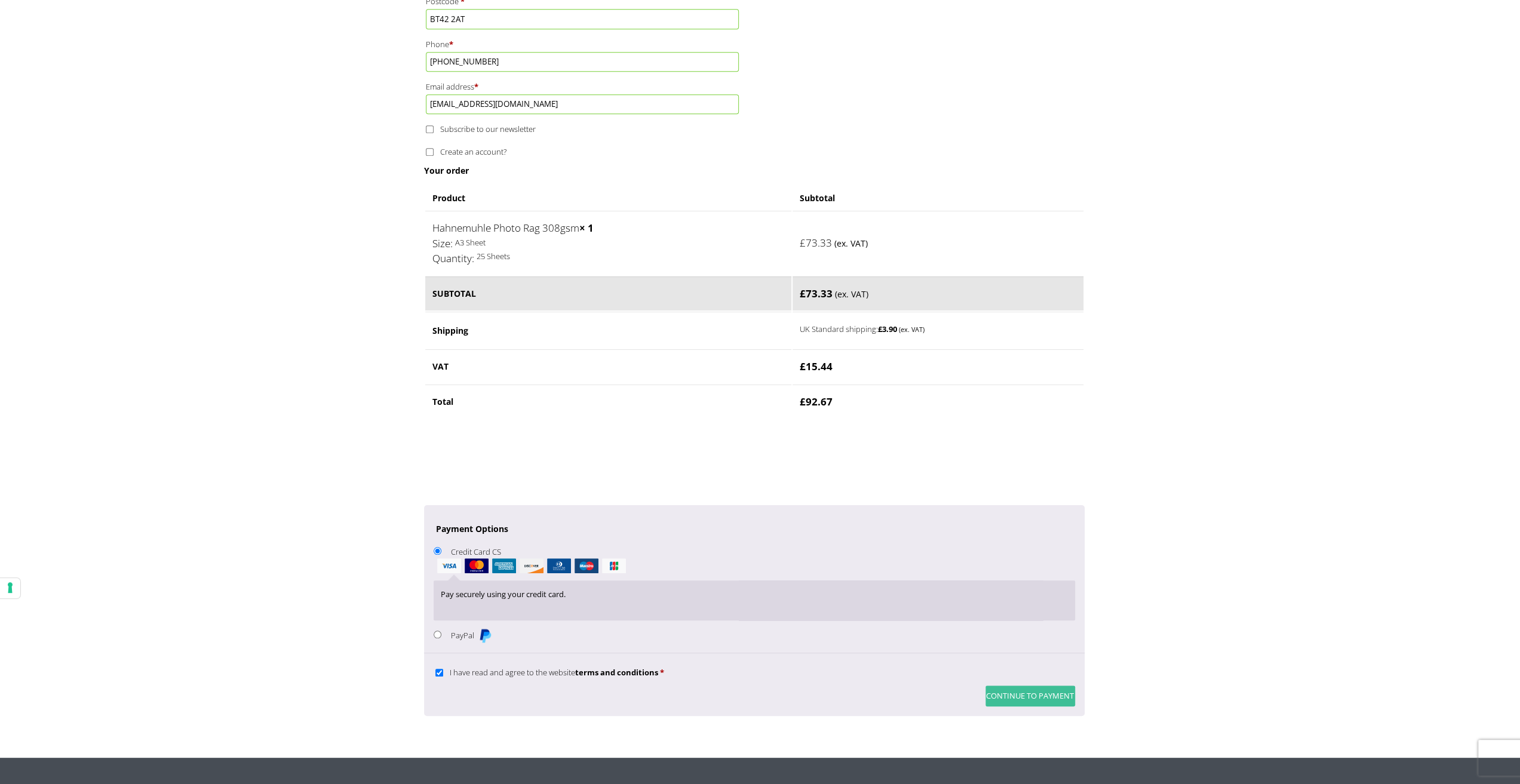
click at [1011, 697] on button "Continue to Payment" at bounding box center [1030, 696] width 90 height 21
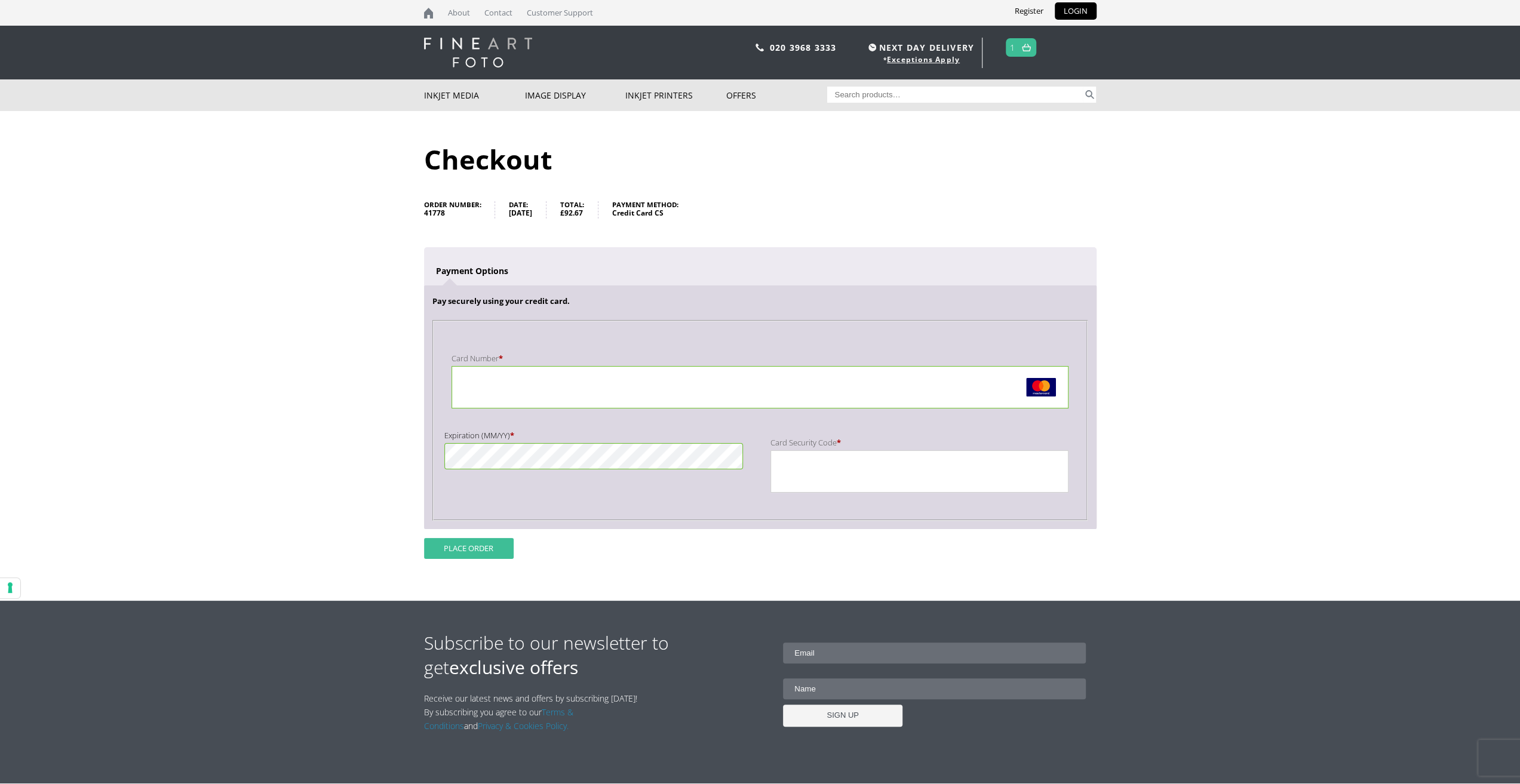
click at [464, 546] on button "Place order" at bounding box center [468, 548] width 90 height 21
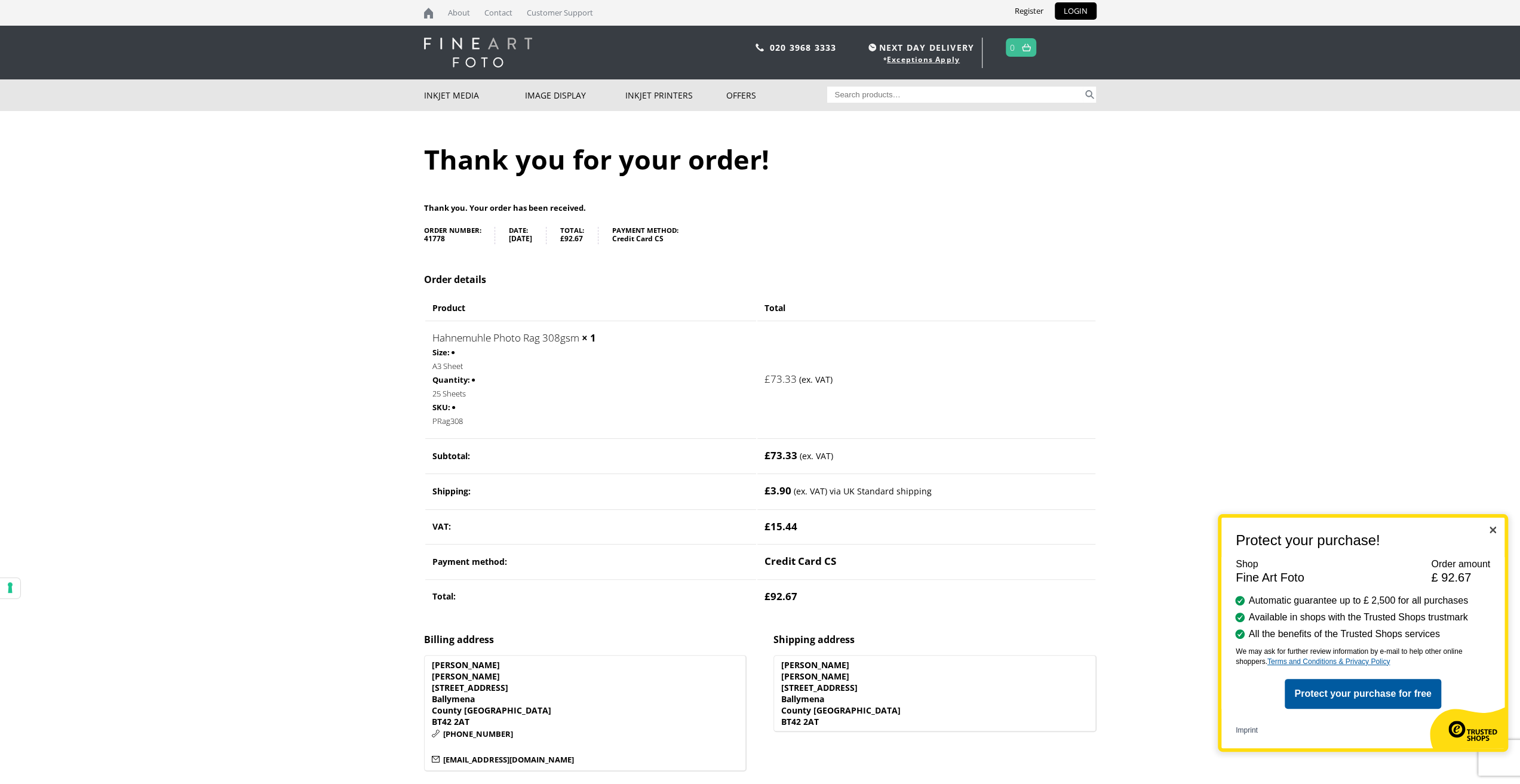
click at [1498, 528] on div "Protect your purchase! Shop Fine Art Foto Order amount £ 92.67 Automatic guaran…" at bounding box center [1363, 633] width 291 height 238
click at [1493, 530] on img "Close" at bounding box center [1493, 530] width 7 height 7
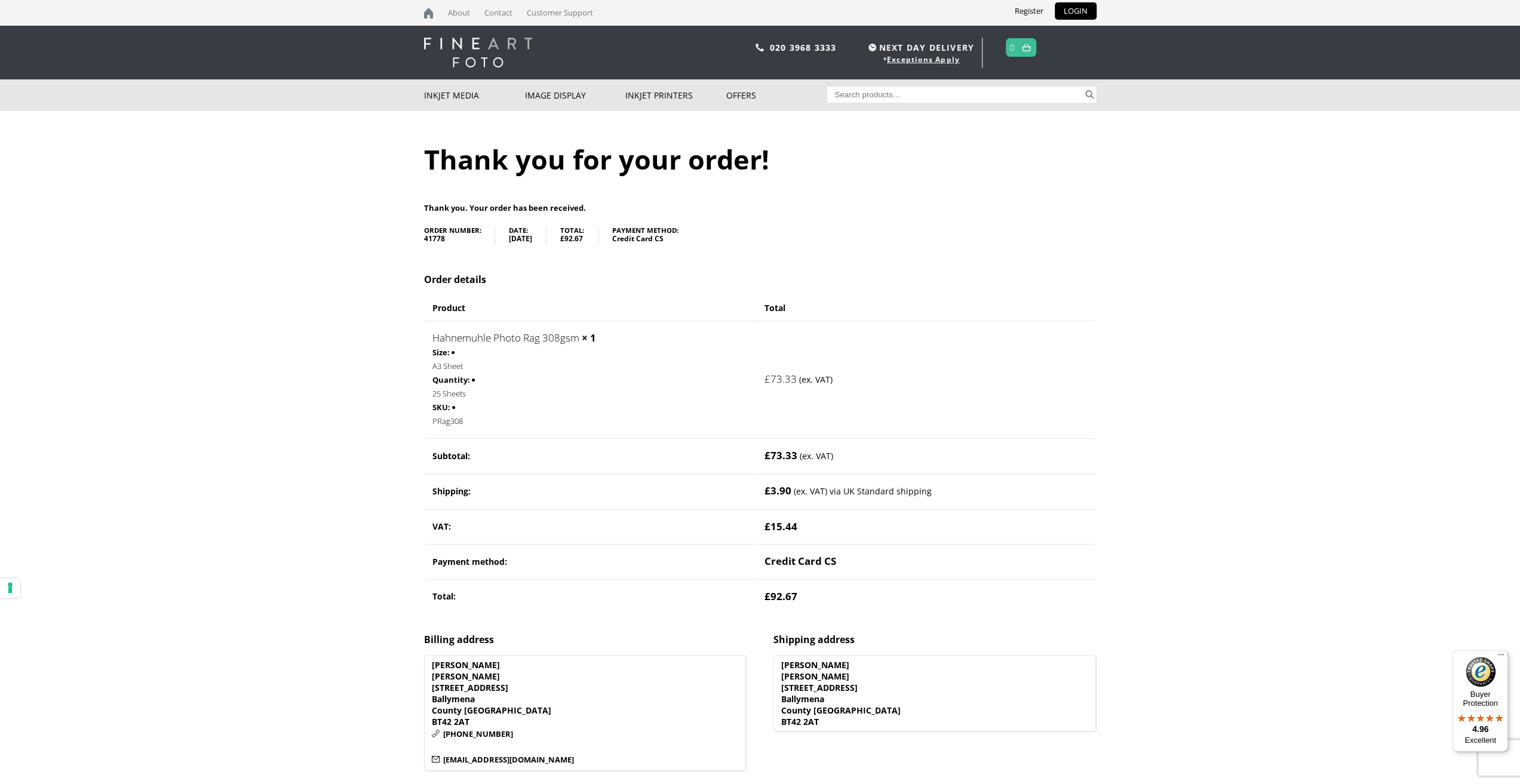
click at [258, 328] on body "NEXT DAY DELIVERY * Exceptions Apply About Contact Customer Support Register LO…" at bounding box center [760, 392] width 1520 height 784
click at [1105, 325] on body "NEXT DAY DELIVERY * Exceptions Apply About Contact Customer Support Register LO…" at bounding box center [760, 392] width 1520 height 784
